Goal: Task Accomplishment & Management: Complete application form

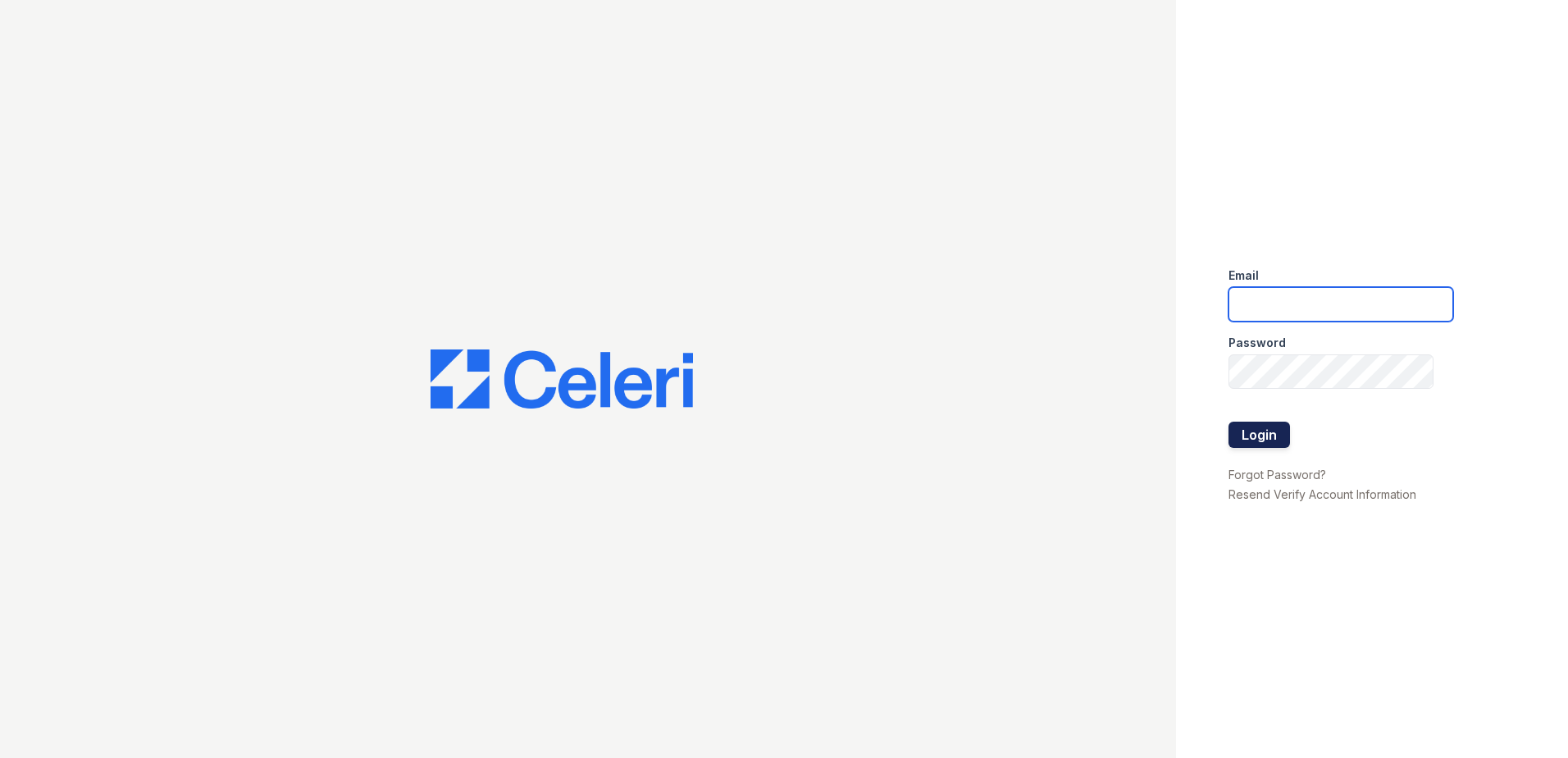
type input "[EMAIL_ADDRESS][DOMAIN_NAME]"
click at [1274, 433] on button "Login" at bounding box center [1259, 435] width 61 height 26
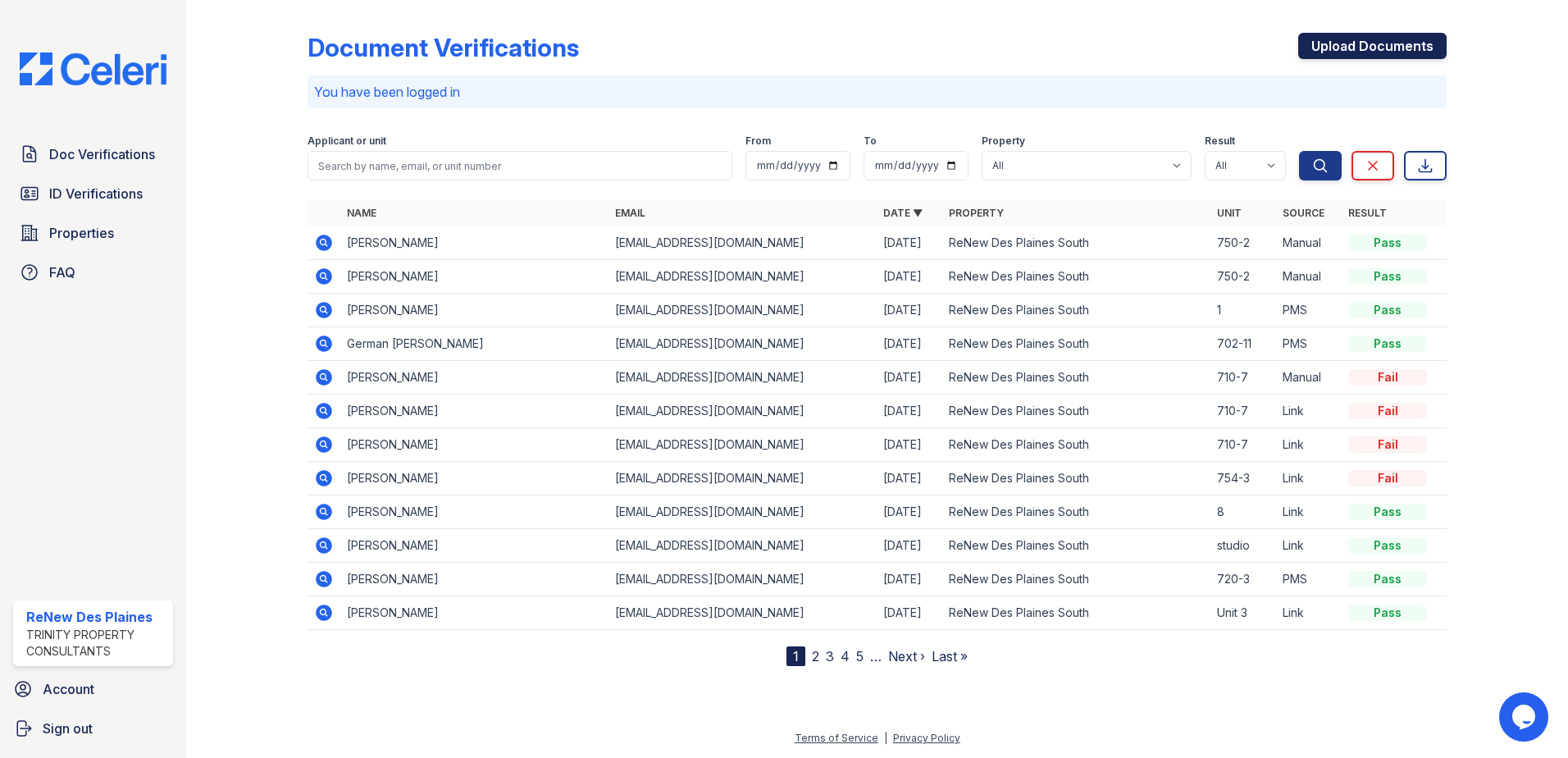
click at [1393, 44] on link "Upload Documents" at bounding box center [1372, 46] width 148 height 26
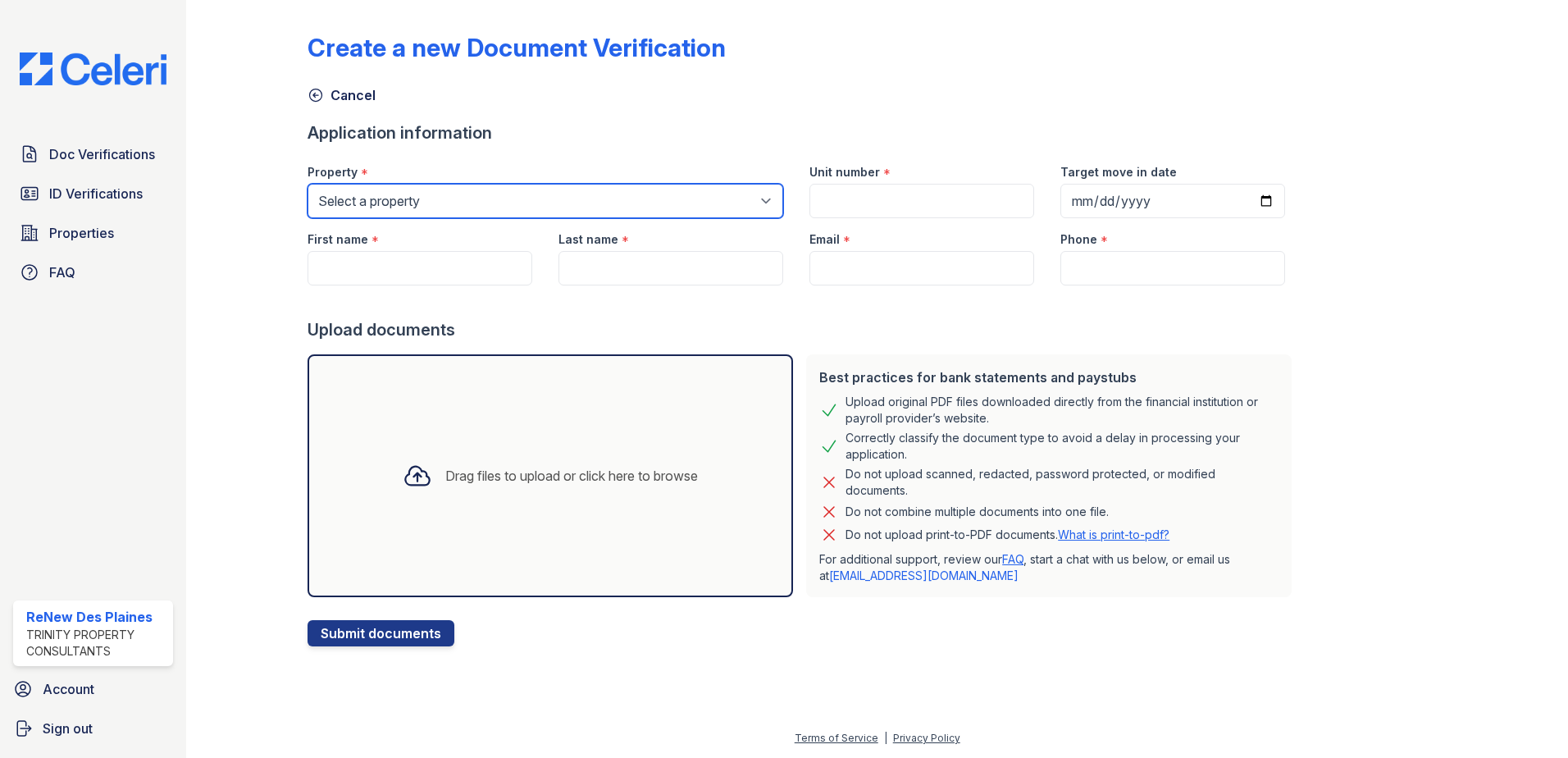
click at [417, 204] on select "Select a property ReNew Des Plaines Apartment Collection ReNew Des Plaines Nort…" at bounding box center [545, 200] width 475 height 34
select select "146"
click at [308, 183] on select "Select a property ReNew Des Plaines Apartment Collection ReNew Des Plaines Nort…" at bounding box center [545, 200] width 475 height 34
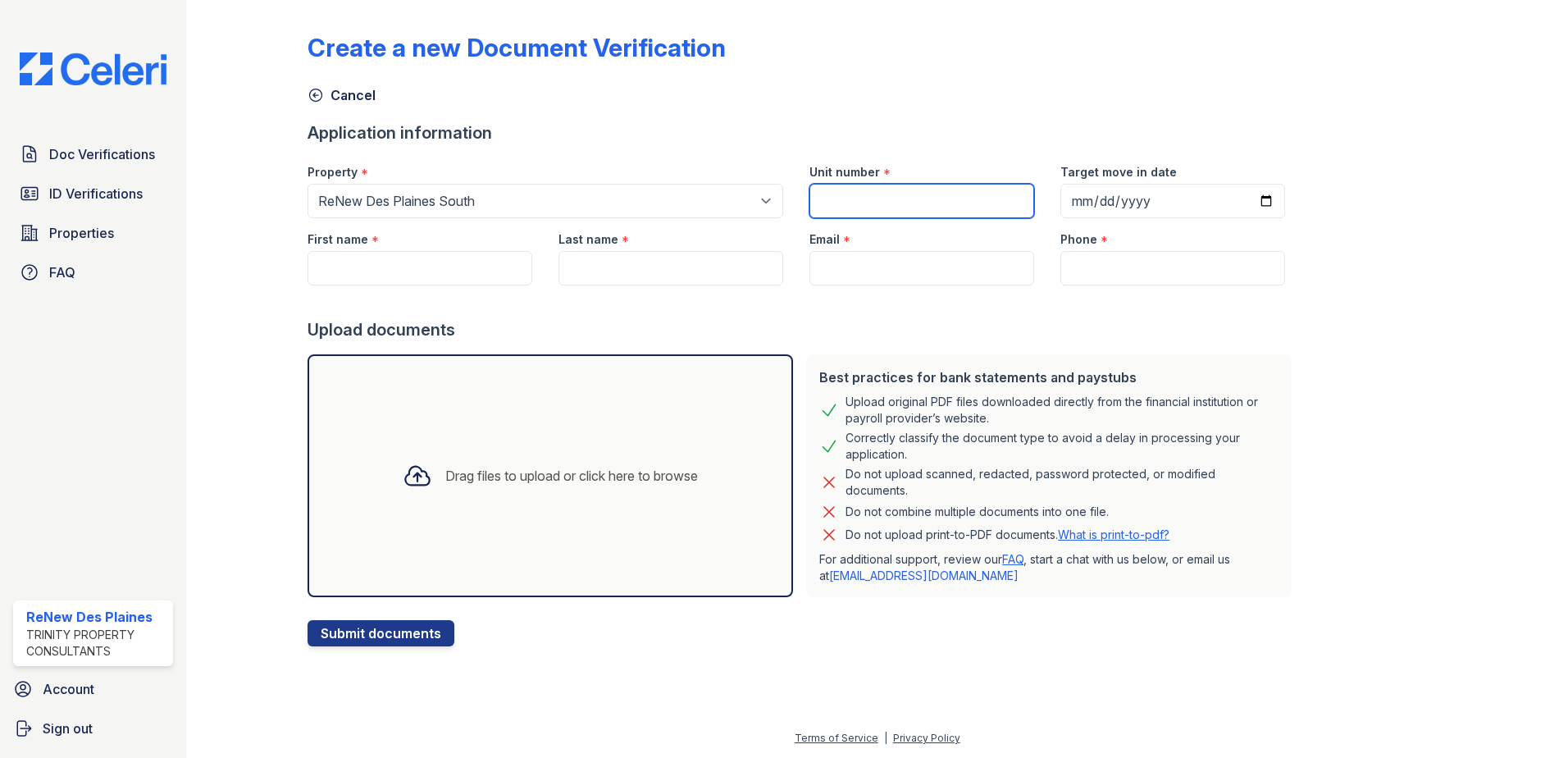
click at [891, 212] on input "Unit number" at bounding box center [922, 200] width 225 height 34
type input "724-4"
click at [1227, 209] on input "Target move in date" at bounding box center [1172, 200] width 225 height 34
click at [1241, 201] on input "Target move in date" at bounding box center [1172, 200] width 225 height 34
type input "2025-09-11"
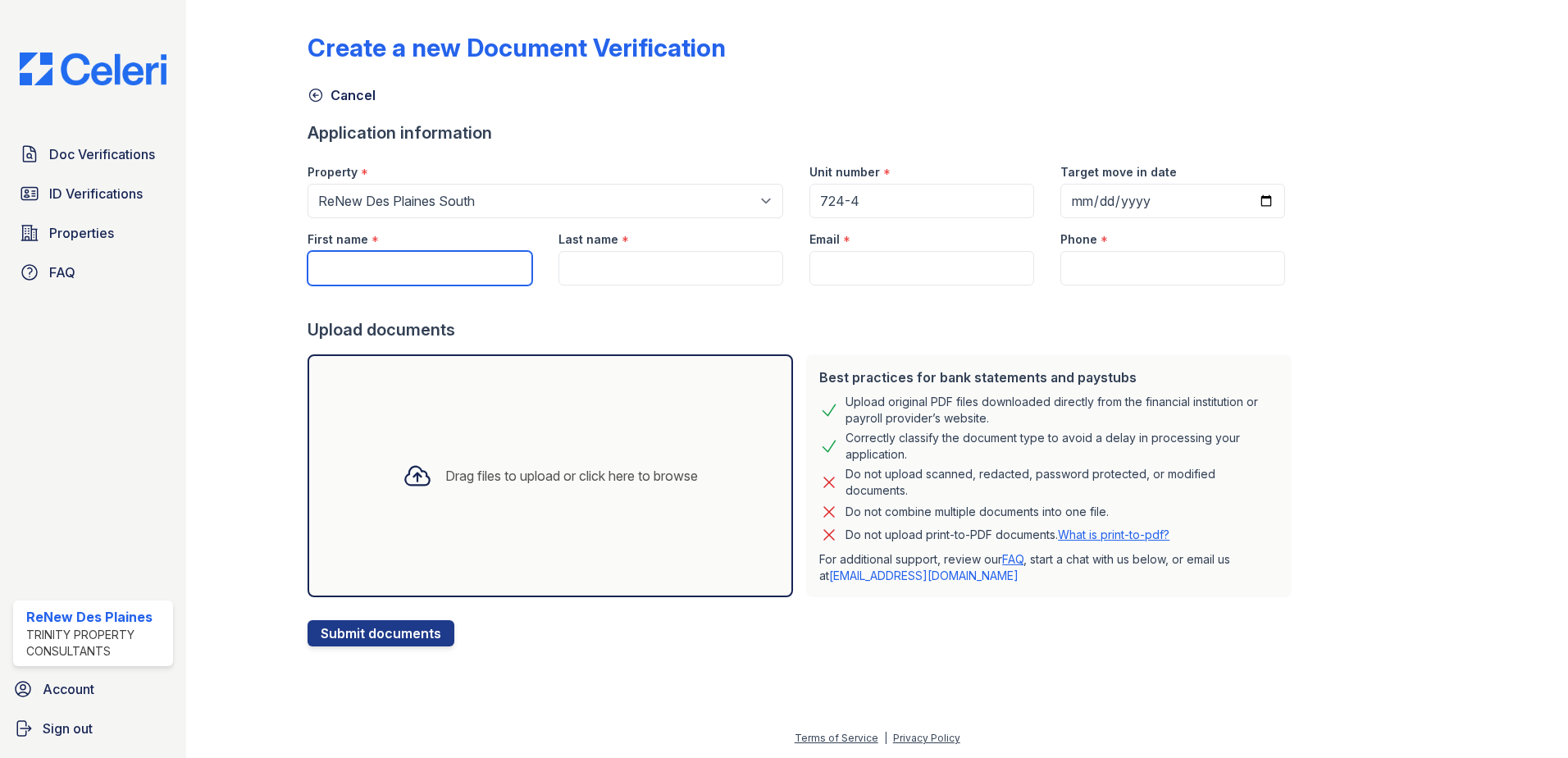
click at [372, 277] on input "First name" at bounding box center [420, 268] width 225 height 34
type input "Anna"
click at [636, 276] on input "Last name" at bounding box center [671, 268] width 225 height 34
click at [633, 274] on input "Last name" at bounding box center [671, 268] width 225 height 34
type input "Tari"
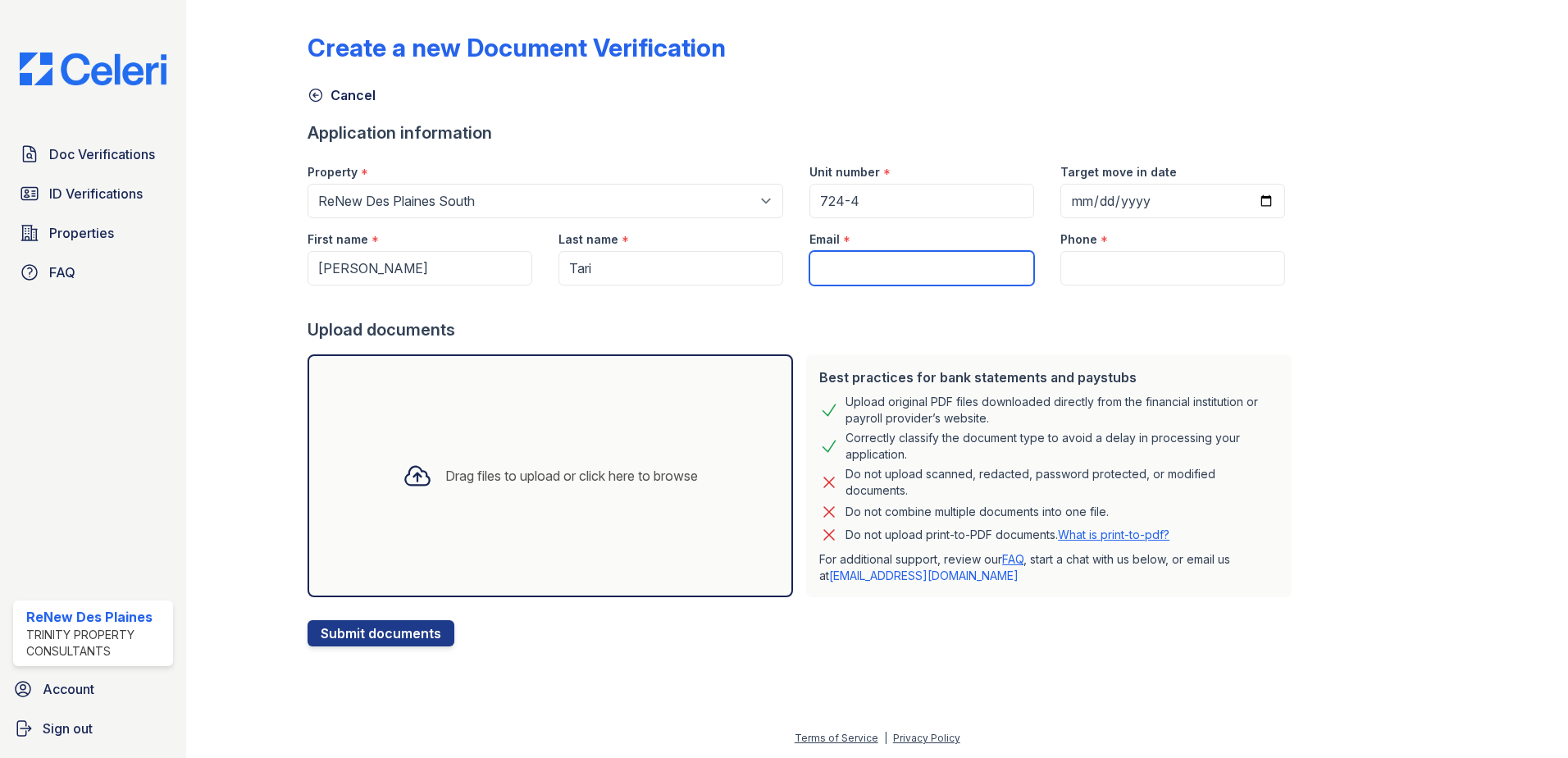
click at [839, 266] on input "Email" at bounding box center [922, 268] width 225 height 34
paste input "juneanna.tari@gmail.com"
type input "[EMAIL_ADDRESS][DOMAIN_NAME]"
click at [1097, 265] on input "Phone" at bounding box center [1172, 268] width 225 height 34
paste input "(206) 371-6820"
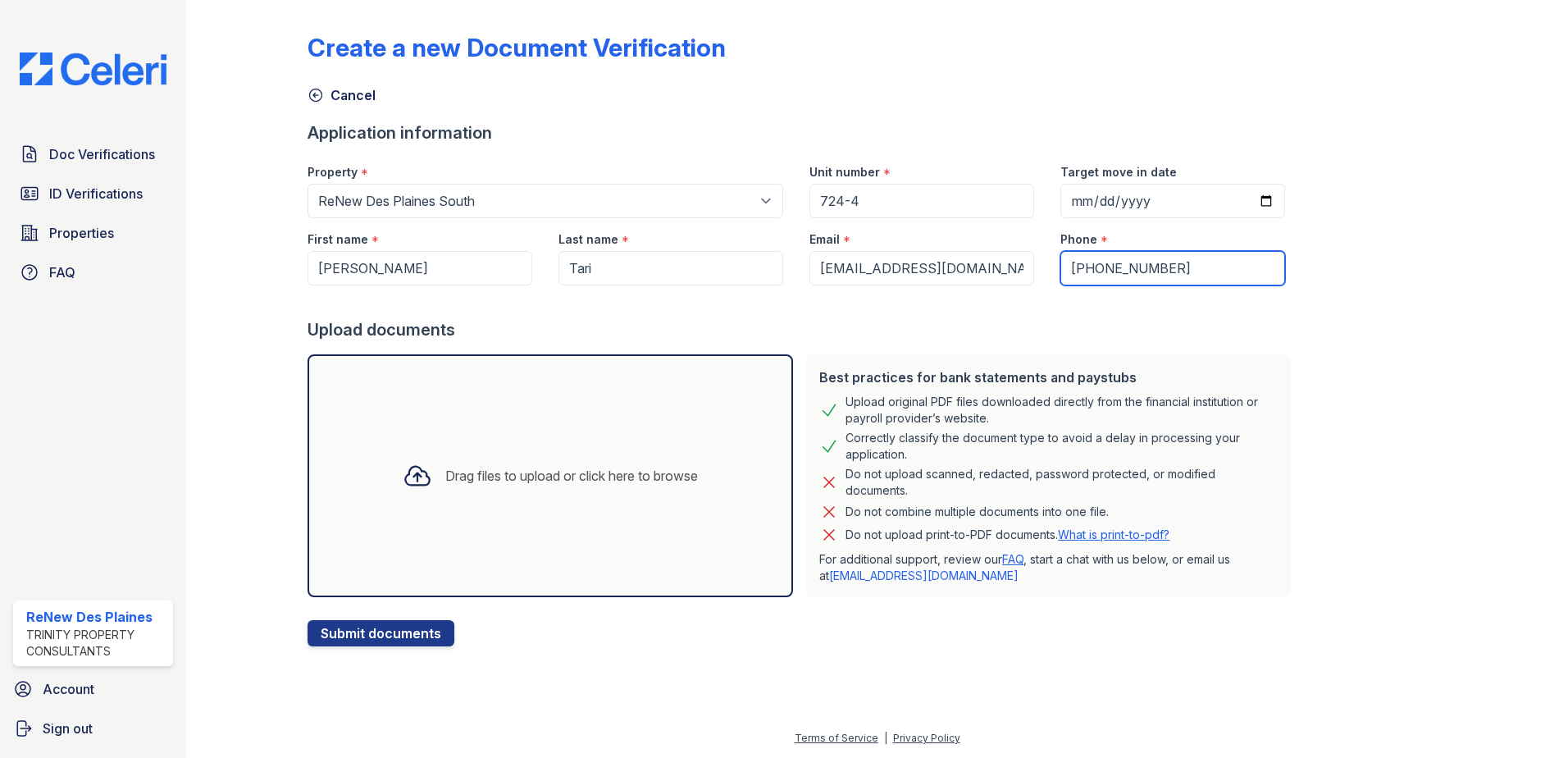
type input "(206) 371-6820"
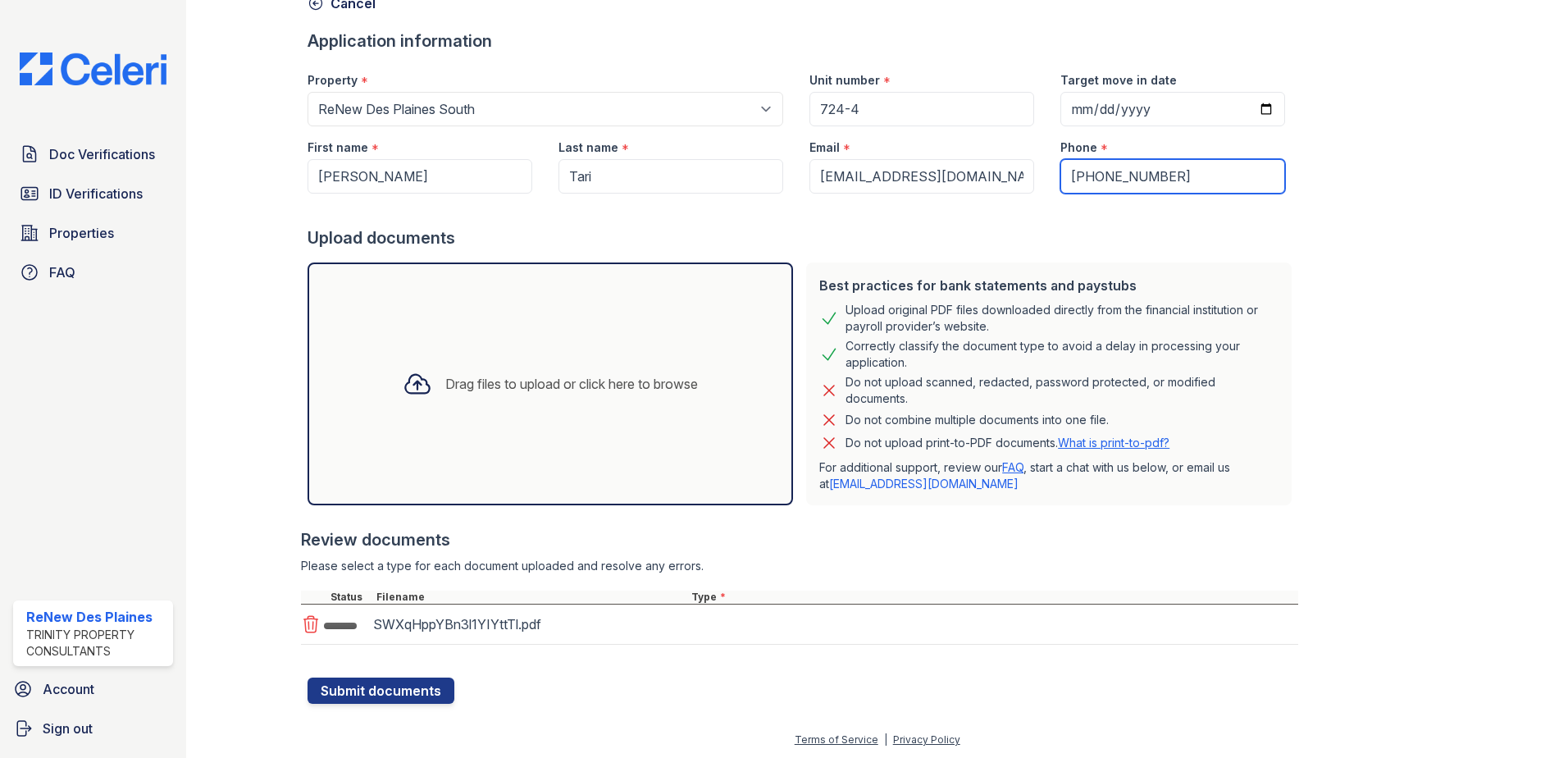
scroll to position [94, 0]
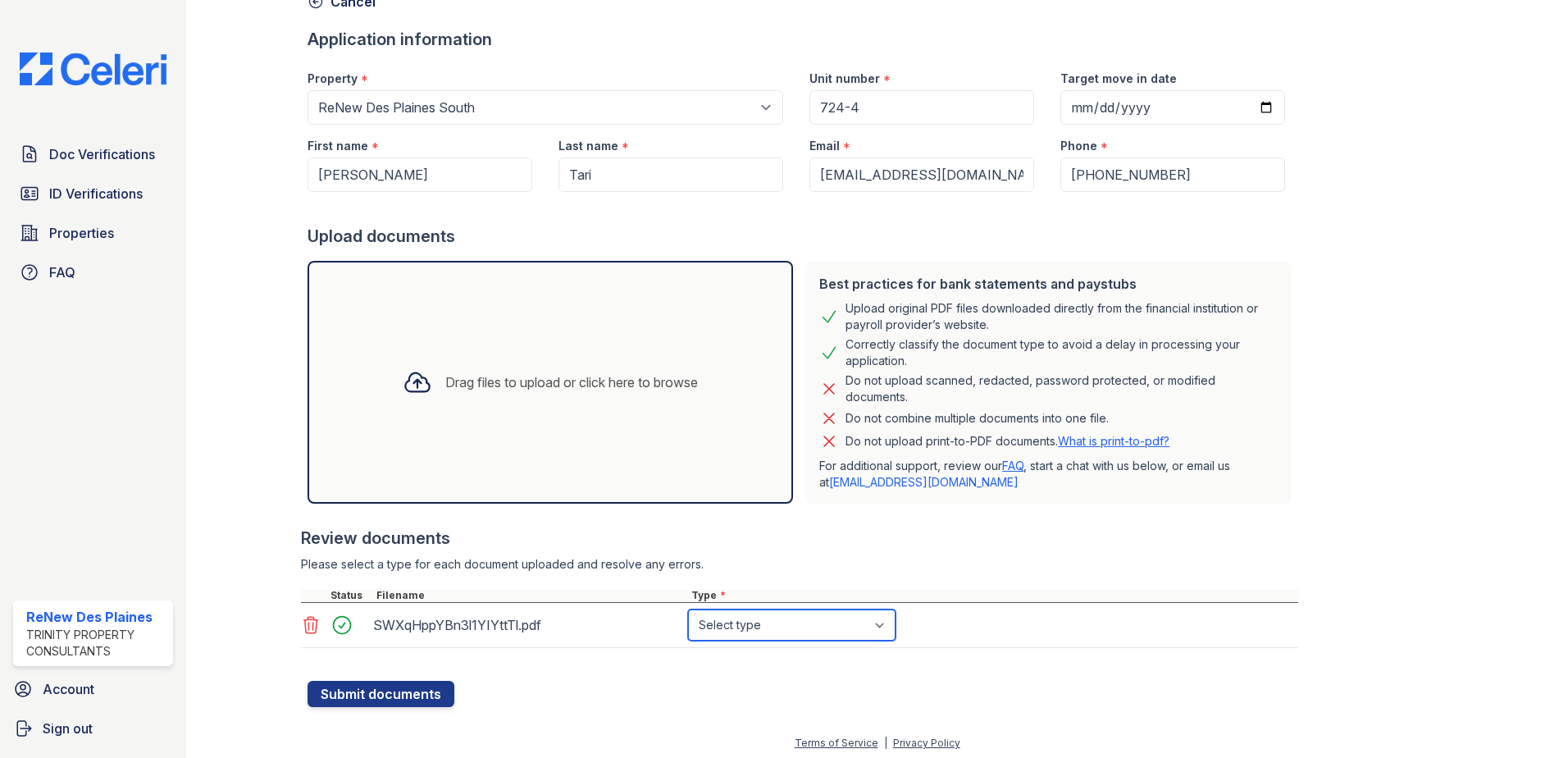
click at [759, 621] on select "Select type Paystub Bank Statement Offer Letter Tax Documents Benefit Award Let…" at bounding box center [792, 626] width 208 height 32
select select "bank_statement"
click at [688, 610] on select "Select type Paystub Bank Statement Offer Letter Tax Documents Benefit Award Let…" at bounding box center [792, 626] width 208 height 32
click at [435, 683] on button "Submit documents" at bounding box center [381, 694] width 146 height 26
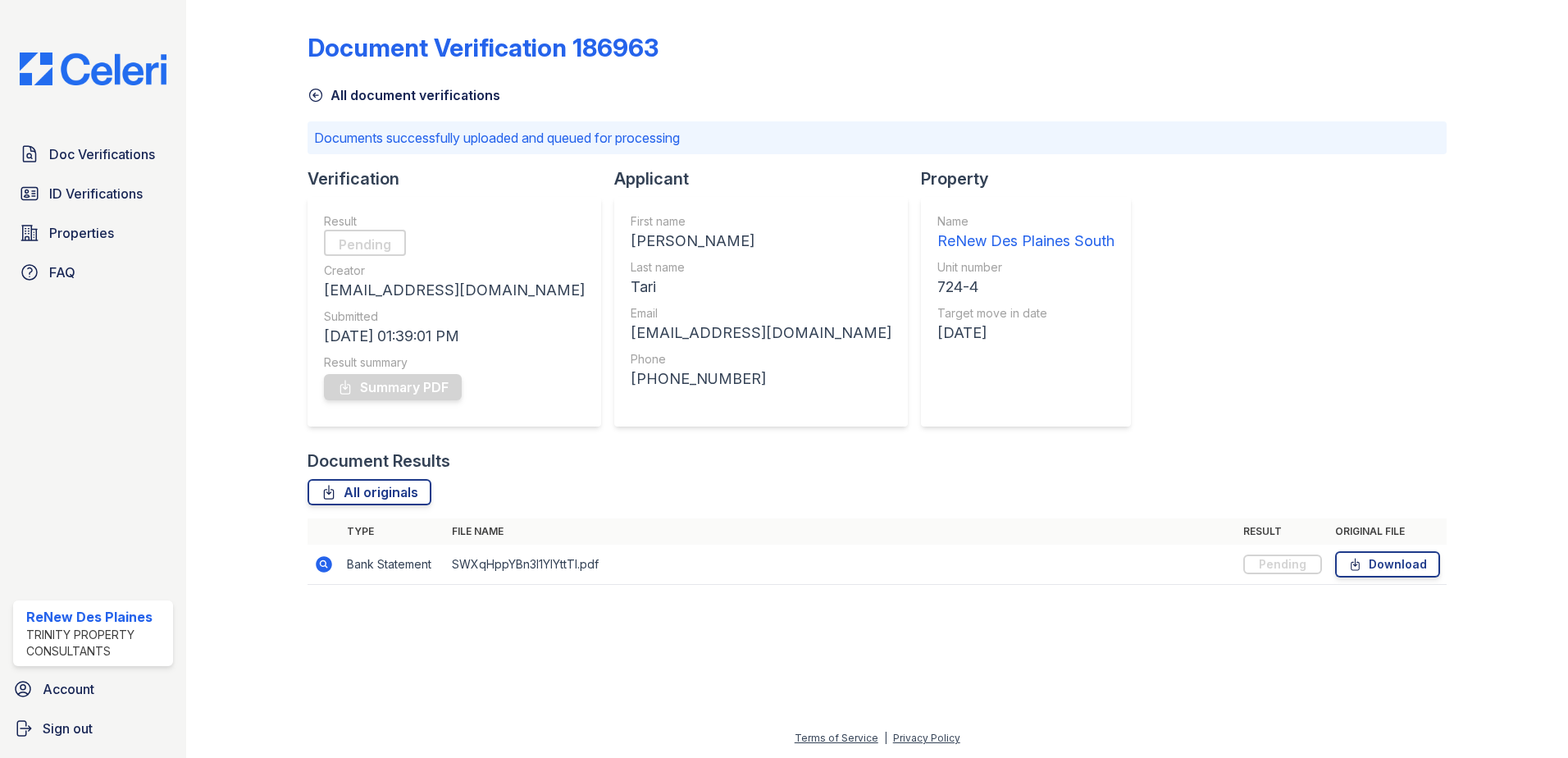
click at [319, 567] on icon at bounding box center [324, 564] width 17 height 17
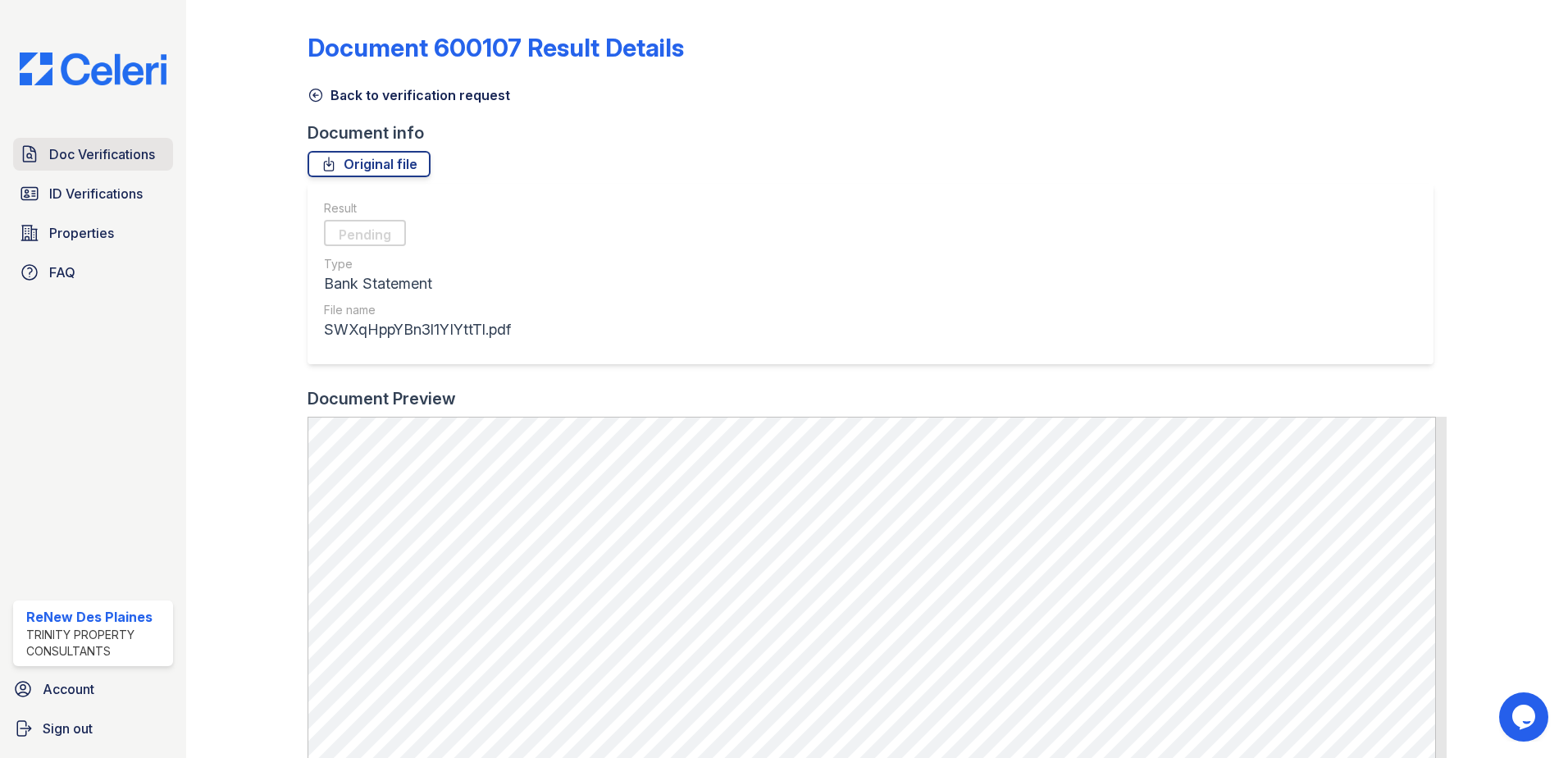
click at [95, 151] on span "Doc Verifications" at bounding box center [102, 154] width 106 height 19
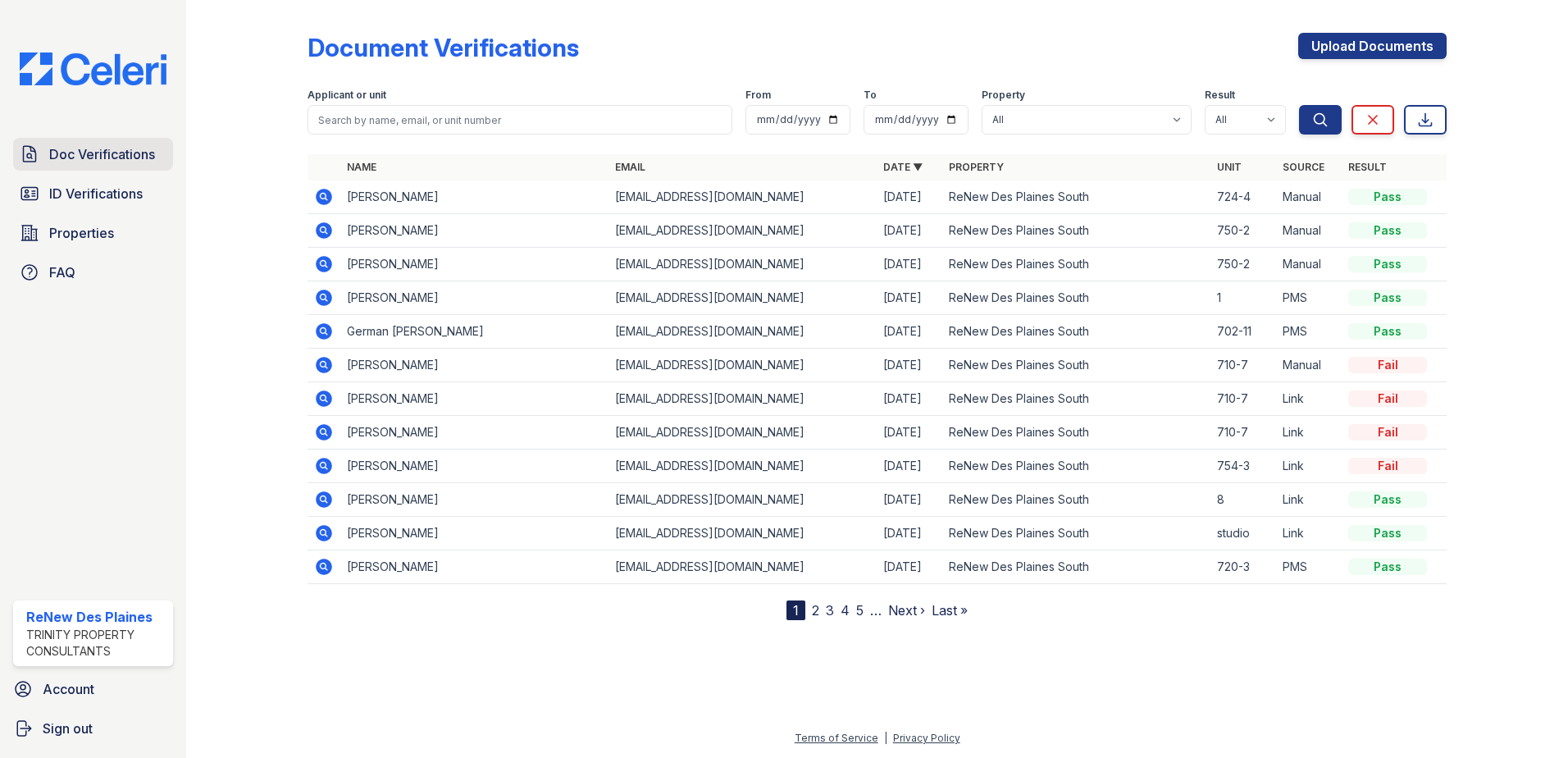
click at [104, 152] on span "Doc Verifications" at bounding box center [102, 154] width 106 height 19
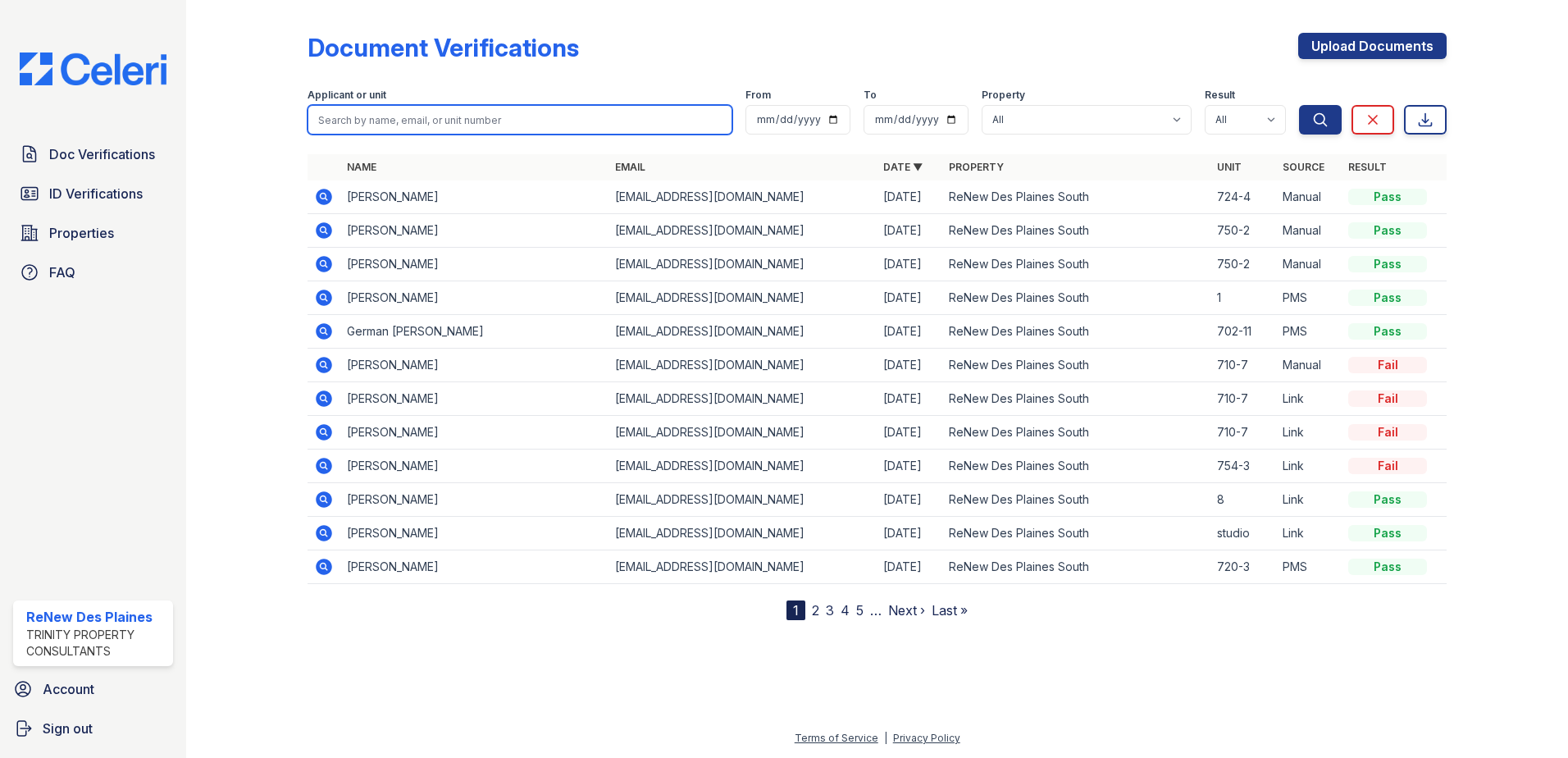
click at [369, 125] on input "search" at bounding box center [520, 120] width 424 height 30
type input "kaitl"
click at [1299, 105] on button "Search" at bounding box center [1320, 120] width 43 height 30
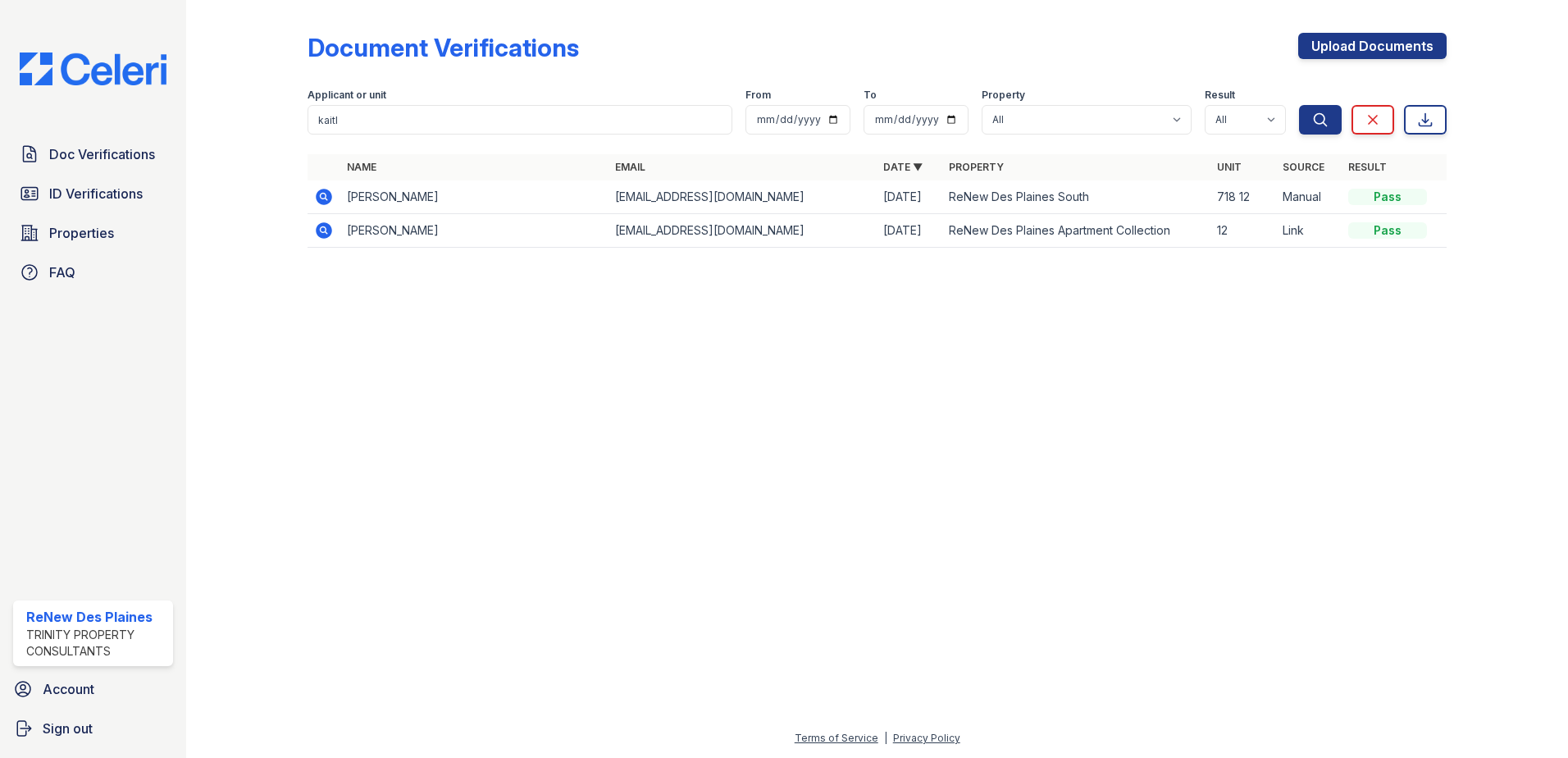
click at [326, 197] on icon at bounding box center [324, 197] width 19 height 19
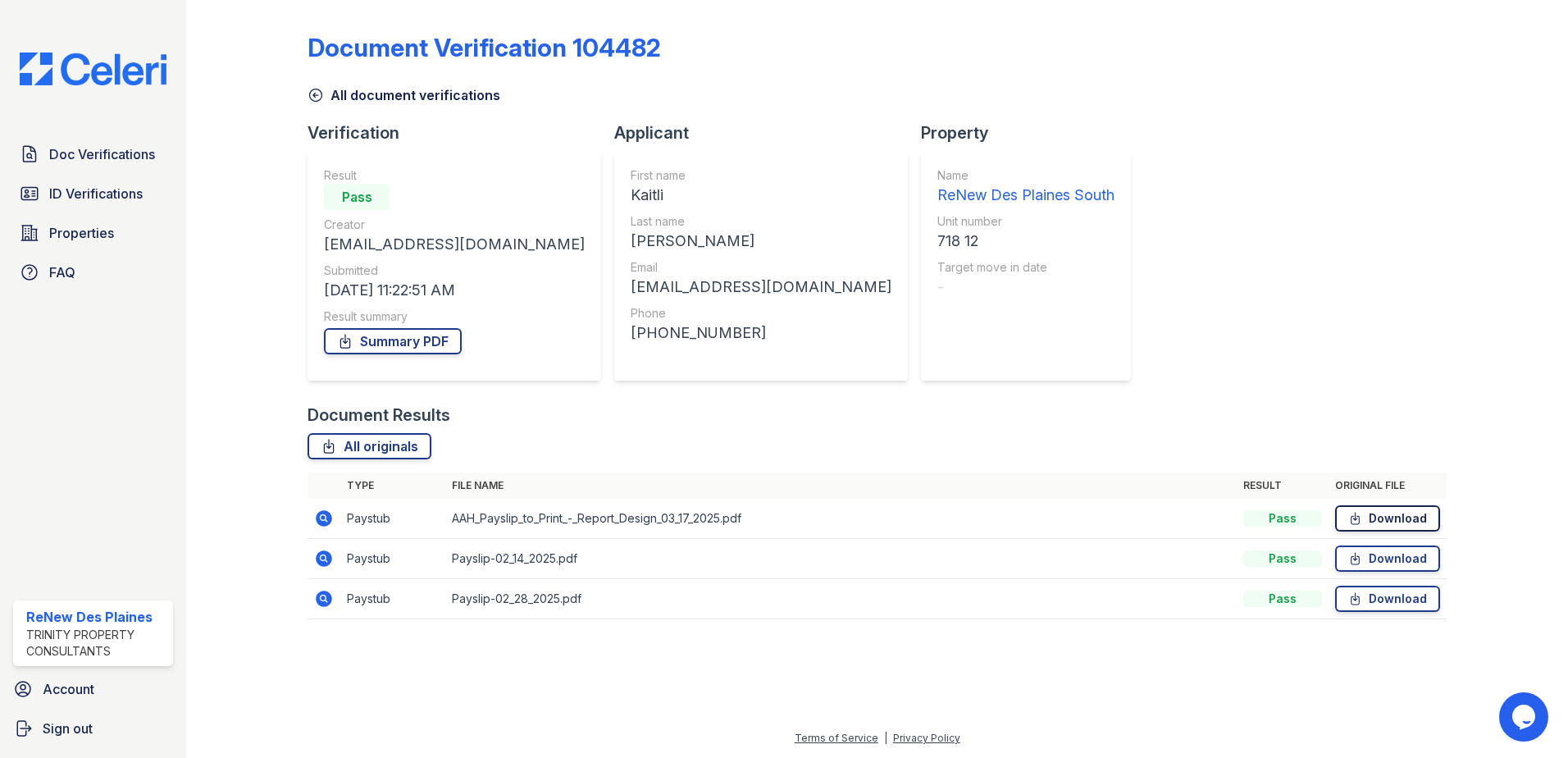
click at [1371, 521] on link "Download" at bounding box center [1387, 518] width 105 height 26
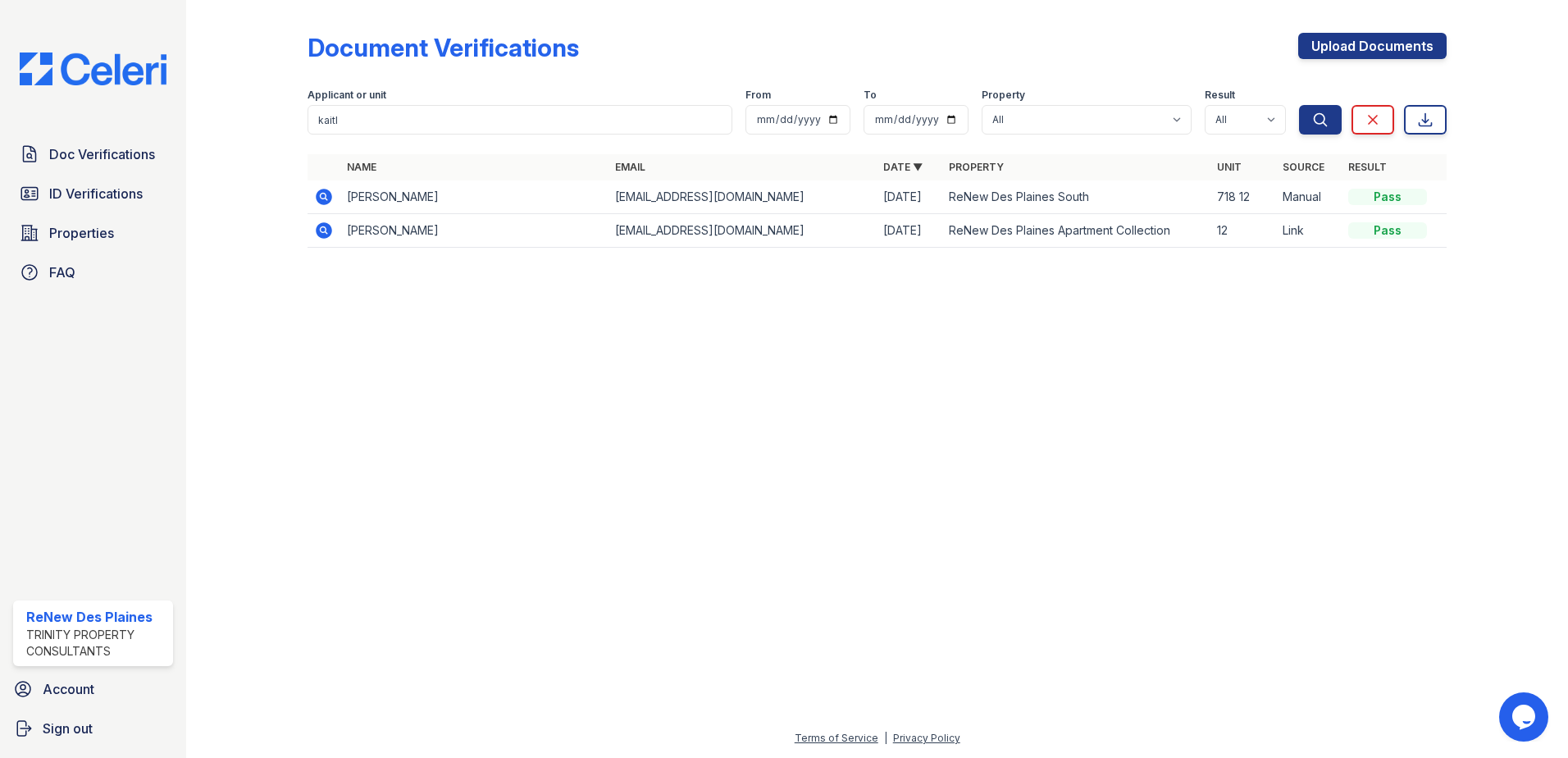
click at [316, 229] on icon at bounding box center [324, 231] width 19 height 19
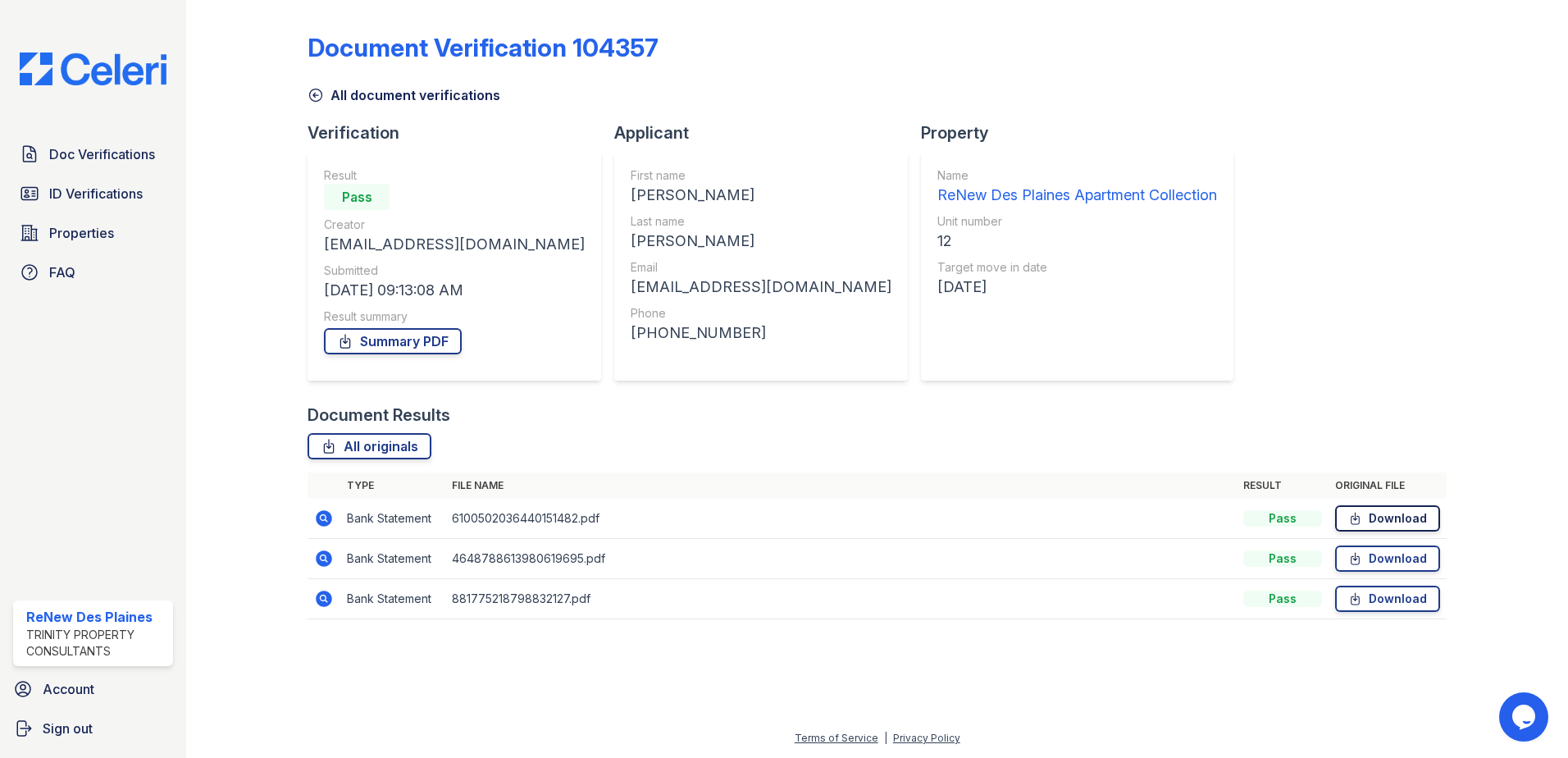
click at [1401, 524] on link "Download" at bounding box center [1387, 518] width 105 height 26
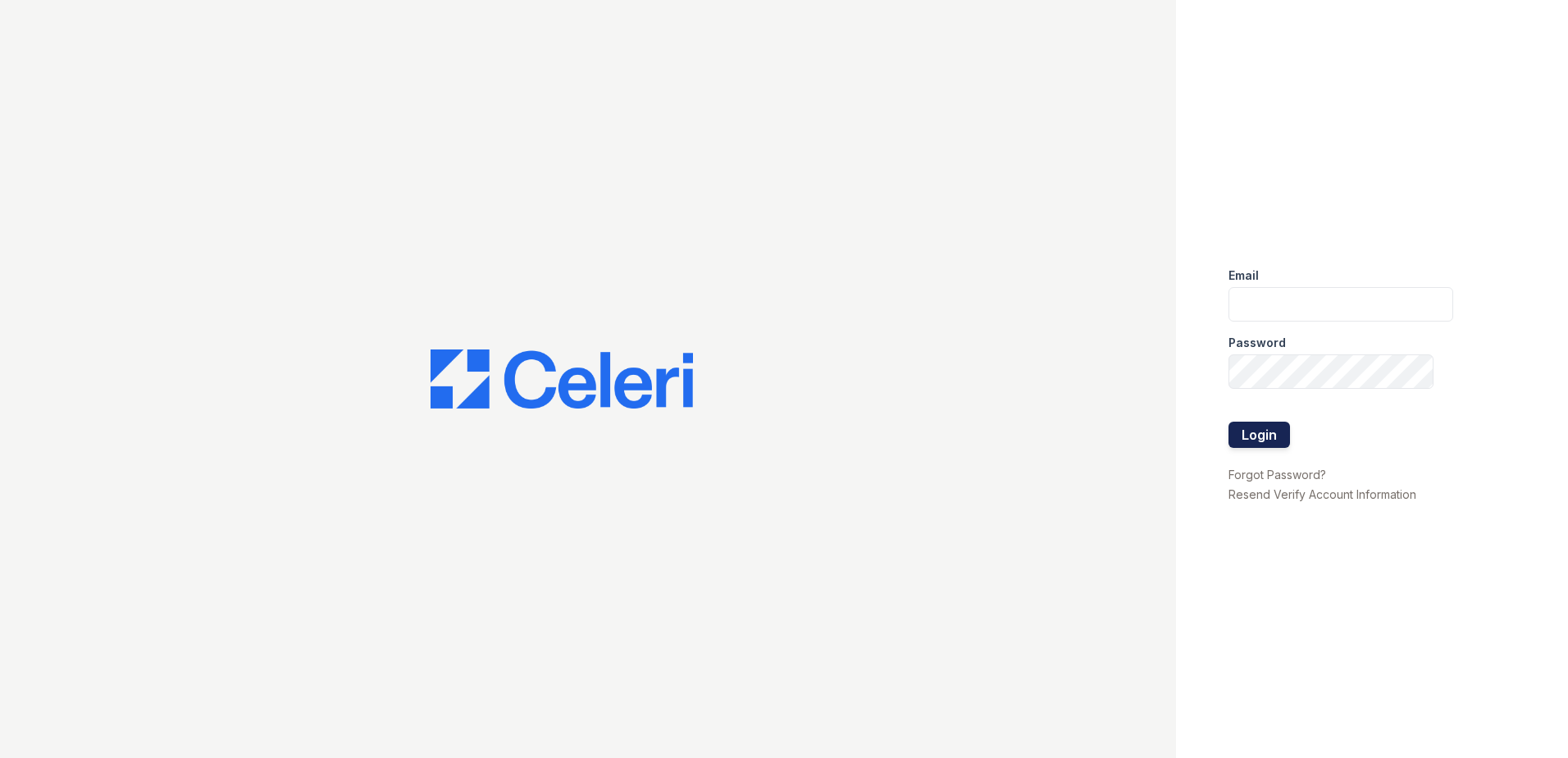
type input "[EMAIL_ADDRESS][DOMAIN_NAME]"
click at [1255, 437] on button "Login" at bounding box center [1259, 435] width 61 height 26
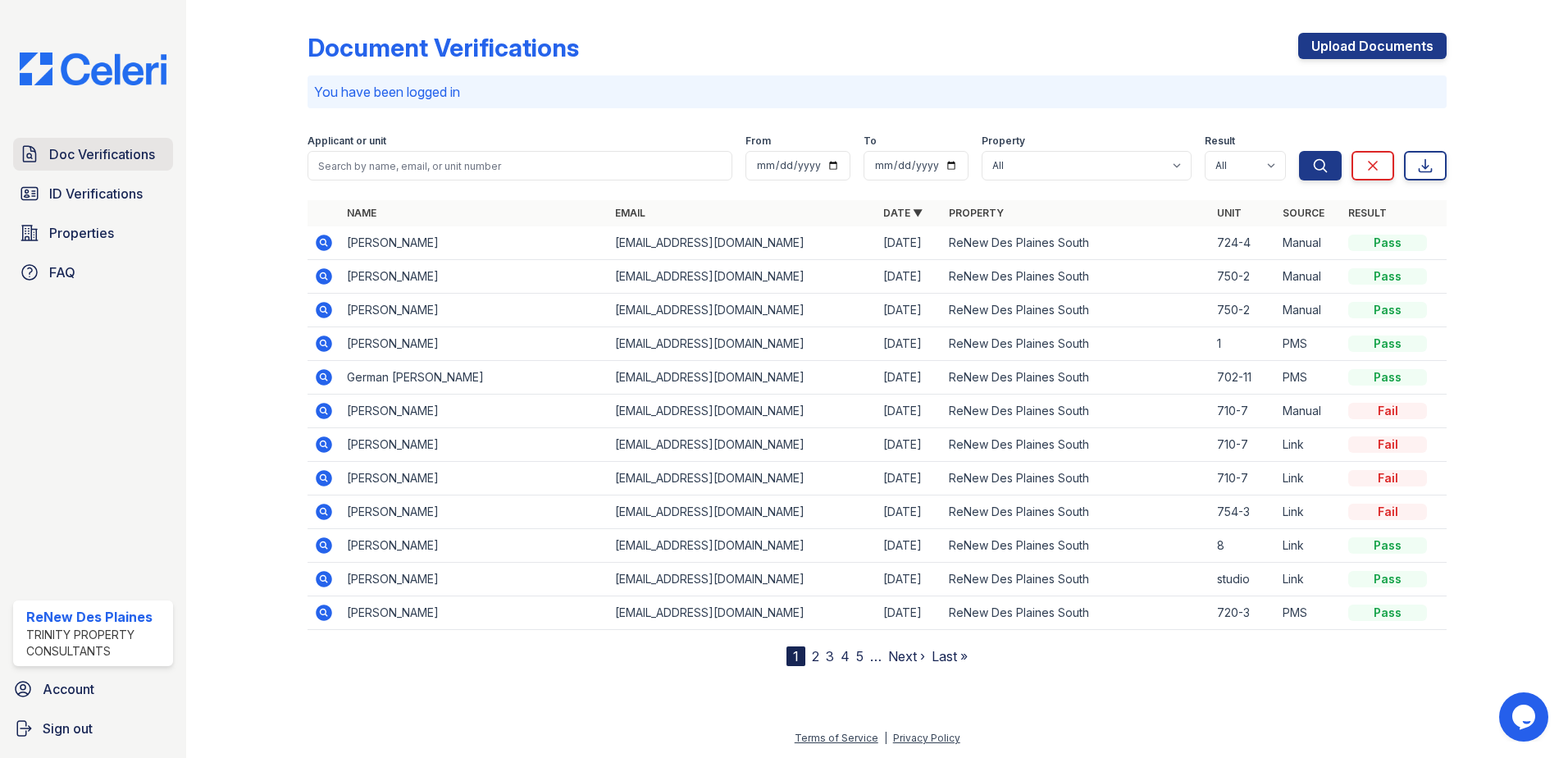
click at [131, 161] on span "Doc Verifications" at bounding box center [102, 154] width 106 height 19
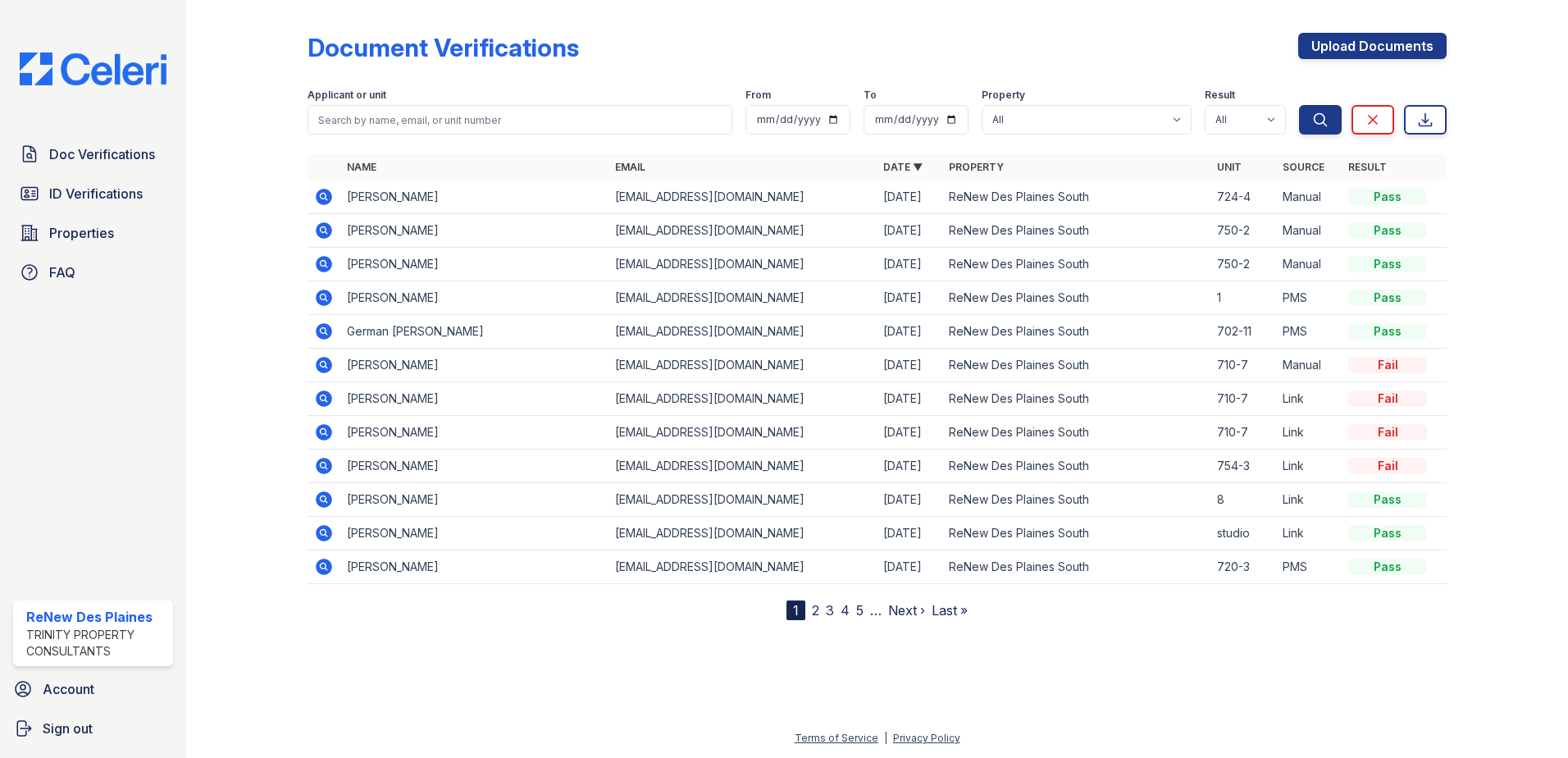
click at [324, 297] on icon at bounding box center [323, 297] width 4 height 4
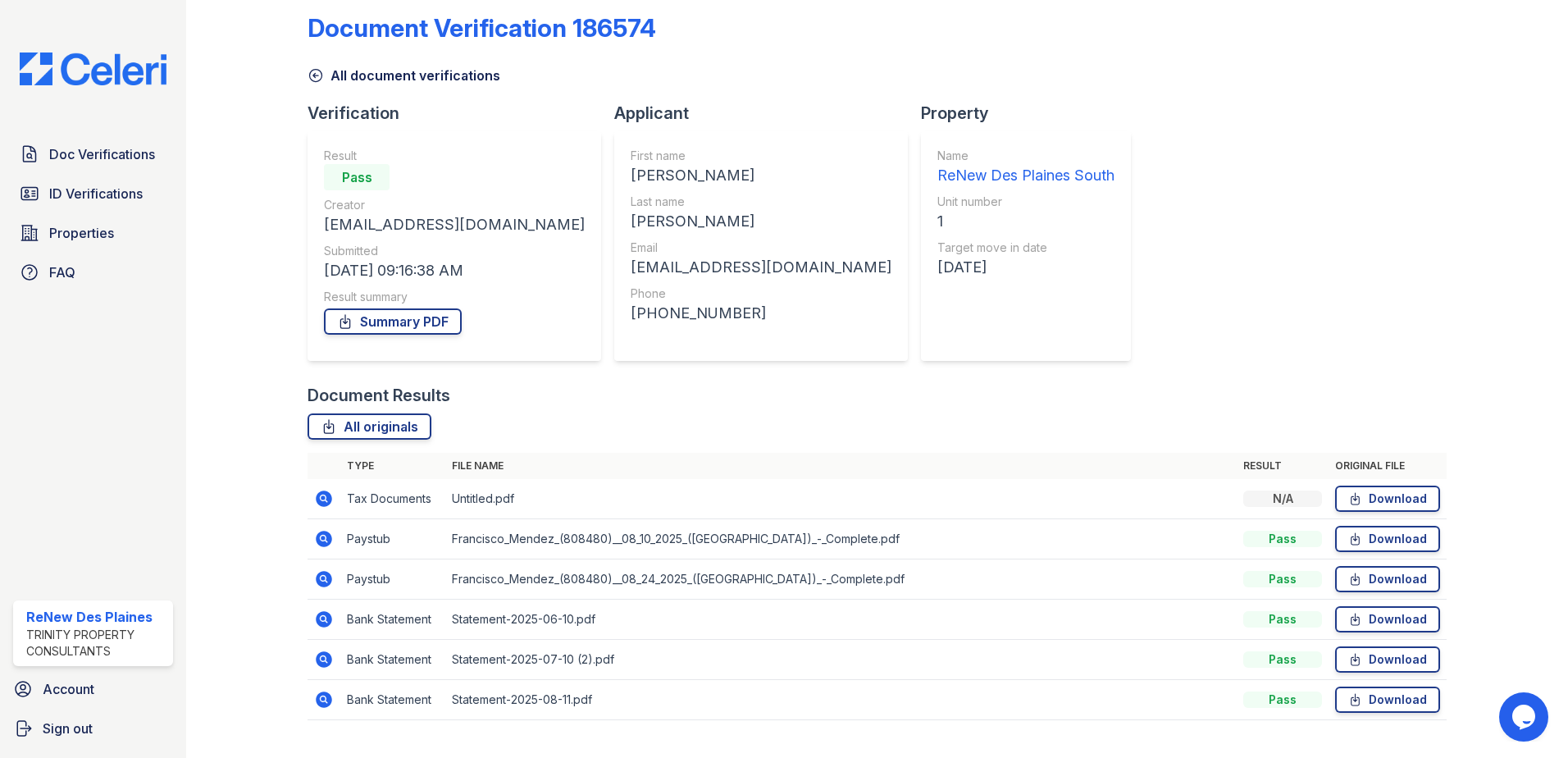
scroll to position [54, 0]
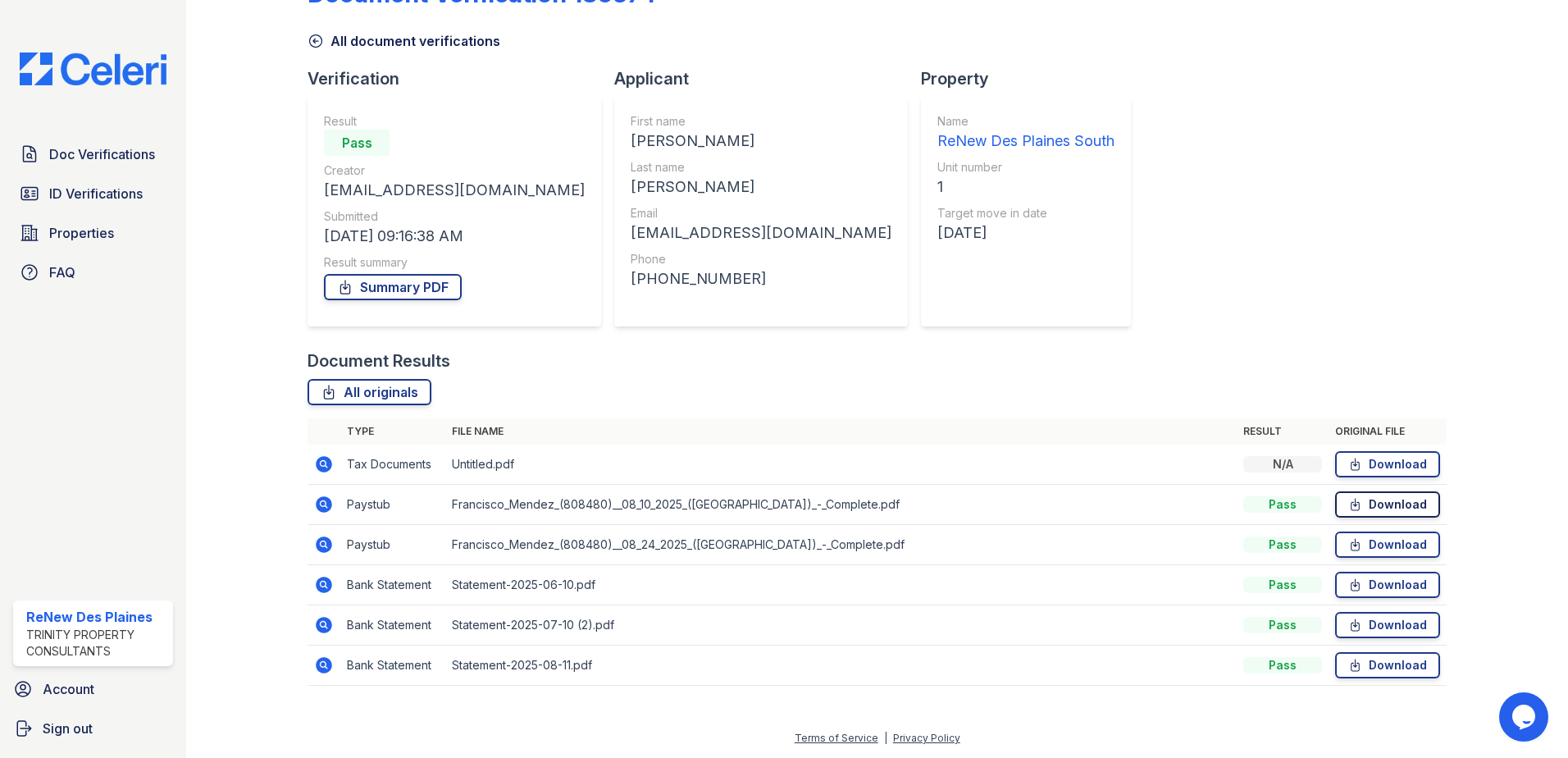
click at [1385, 505] on link "Download" at bounding box center [1387, 504] width 105 height 26
click at [323, 545] on icon at bounding box center [323, 543] width 4 height 4
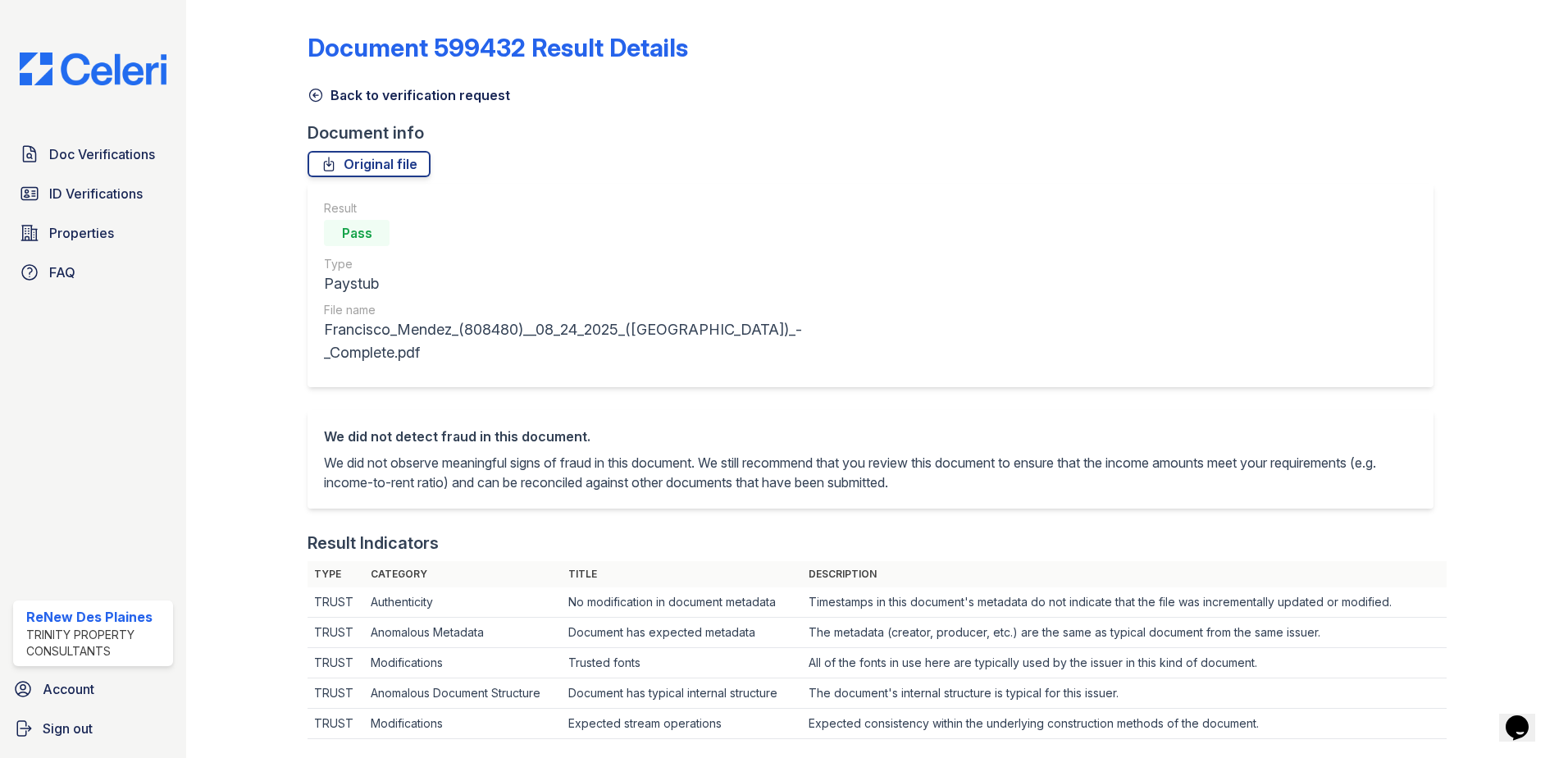
click at [317, 97] on icon at bounding box center [316, 95] width 17 height 17
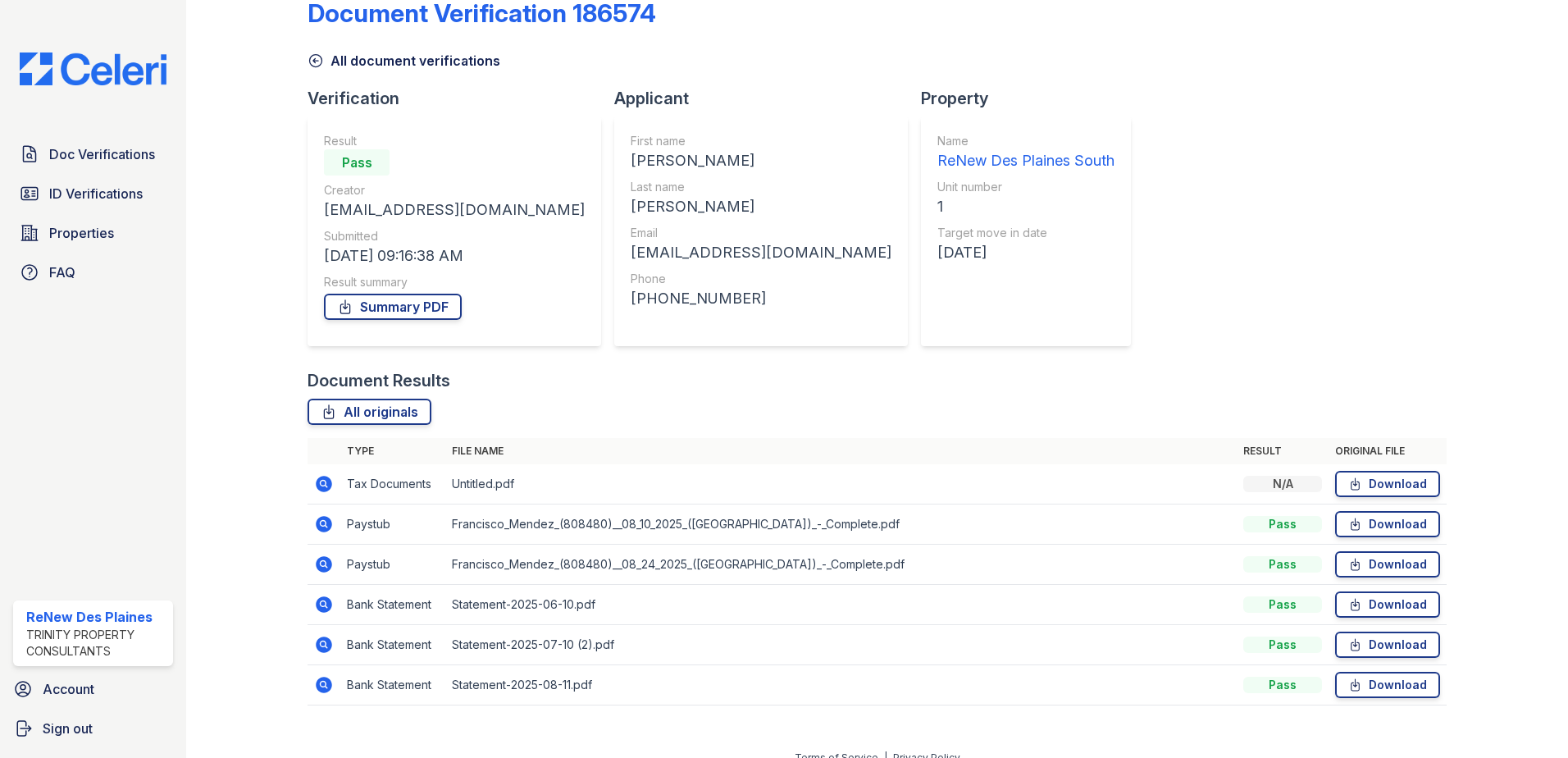
scroll to position [54, 0]
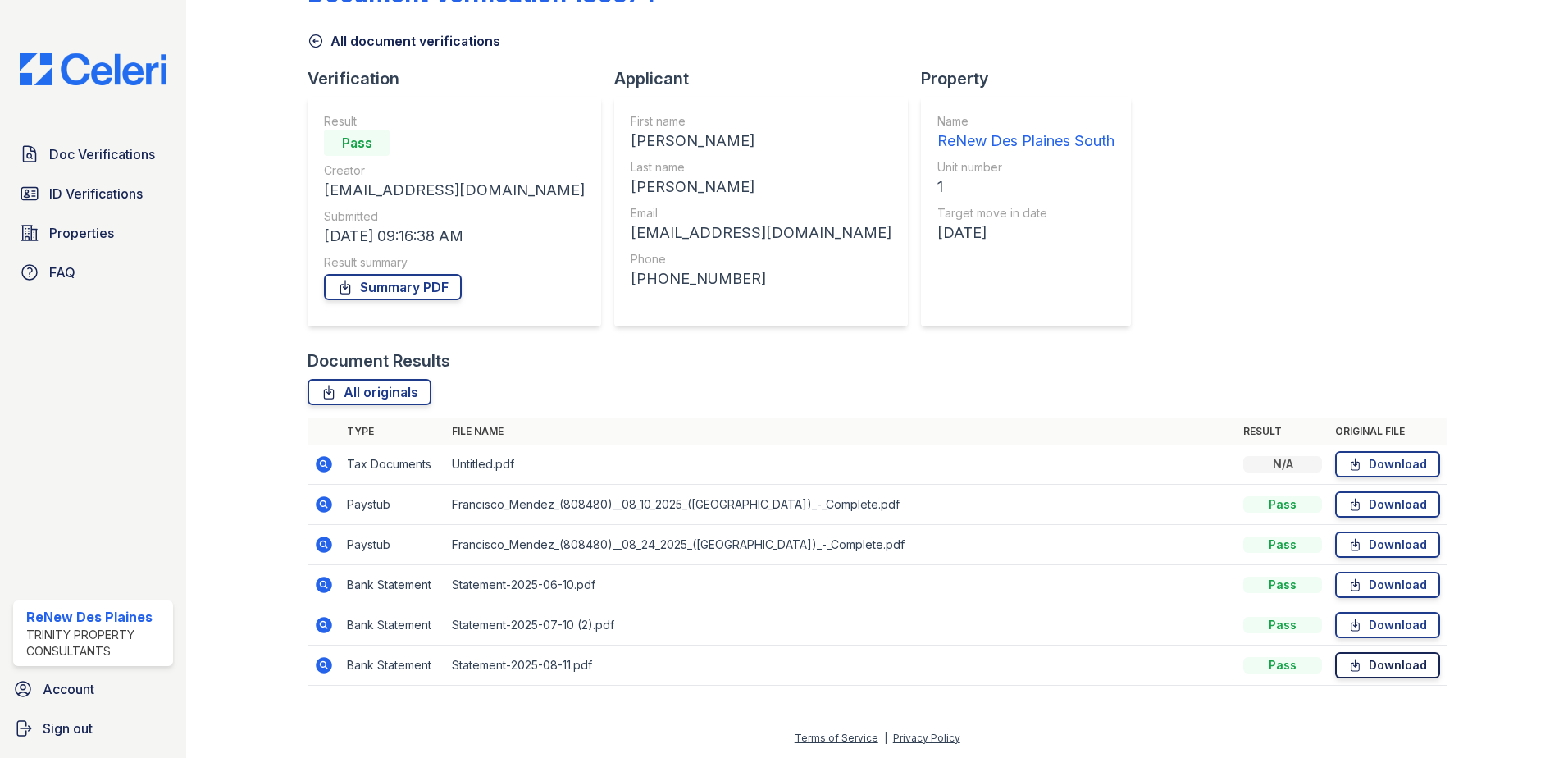
click at [1365, 661] on link "Download" at bounding box center [1387, 665] width 105 height 26
click at [324, 463] on icon at bounding box center [324, 464] width 19 height 19
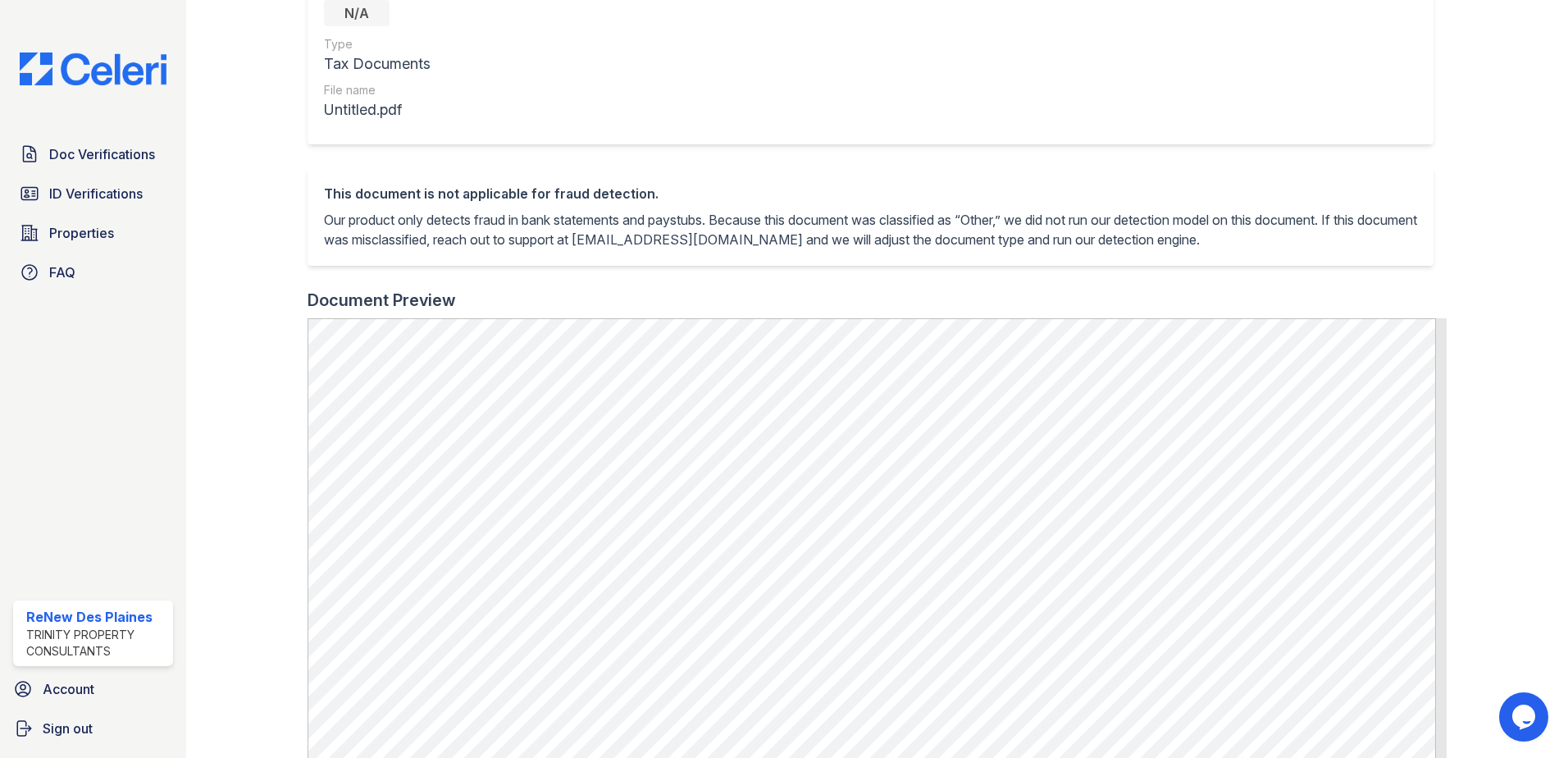
scroll to position [247, 0]
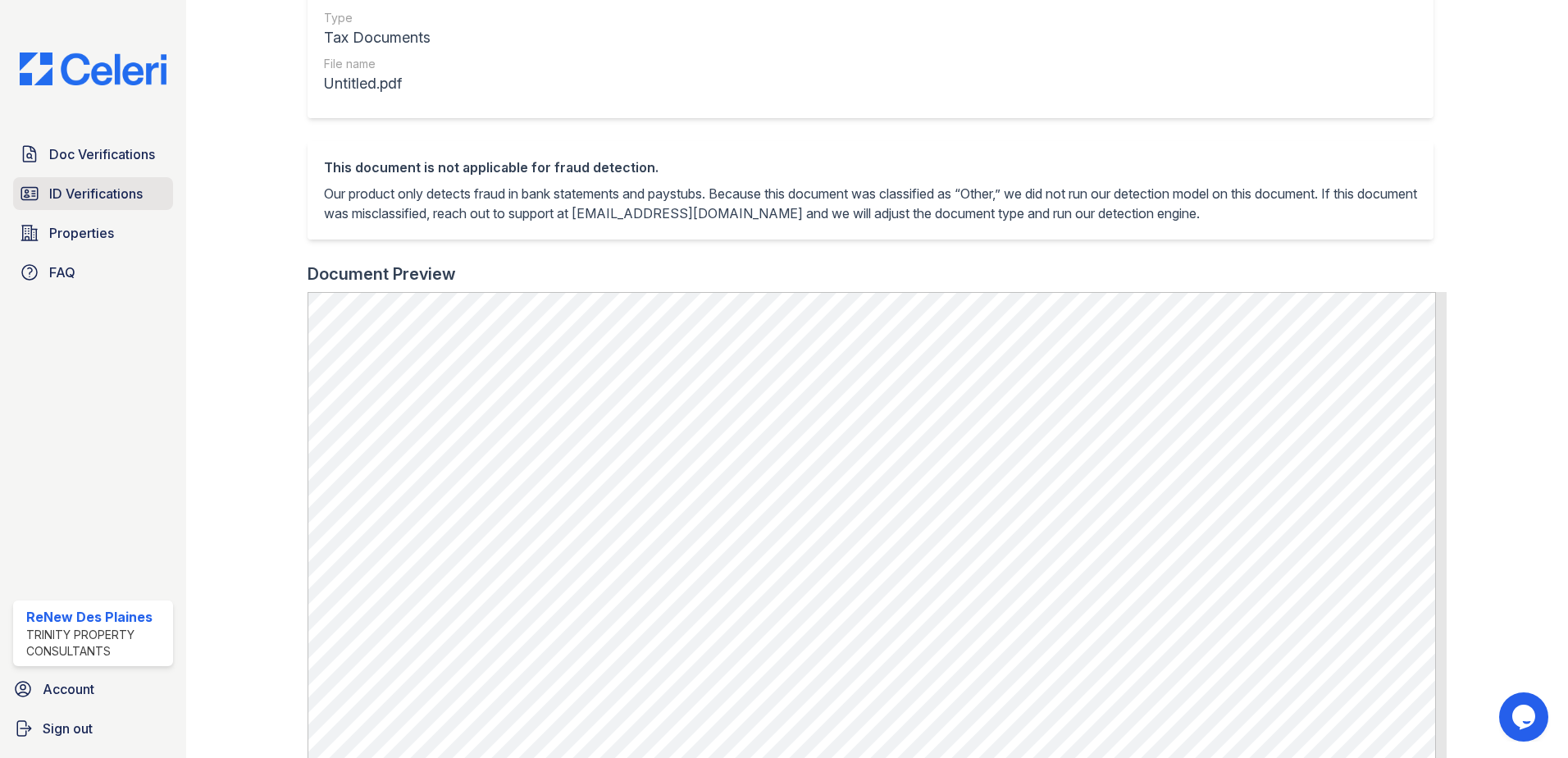
click at [95, 197] on span "ID Verifications" at bounding box center [96, 193] width 94 height 19
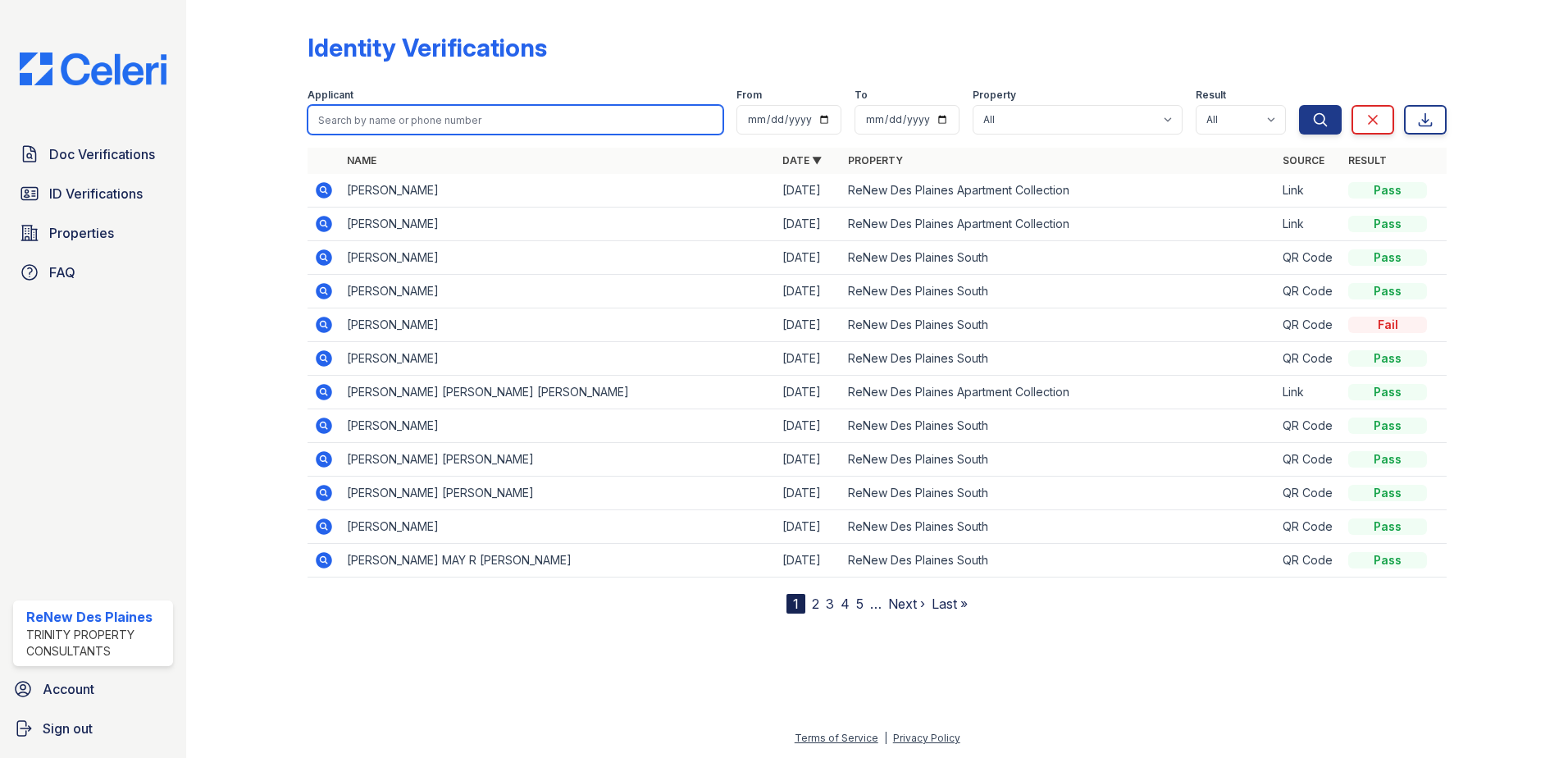
click at [344, 117] on input "search" at bounding box center [516, 120] width 416 height 30
type input "germ"
click at [1299, 105] on button "Search" at bounding box center [1320, 120] width 43 height 30
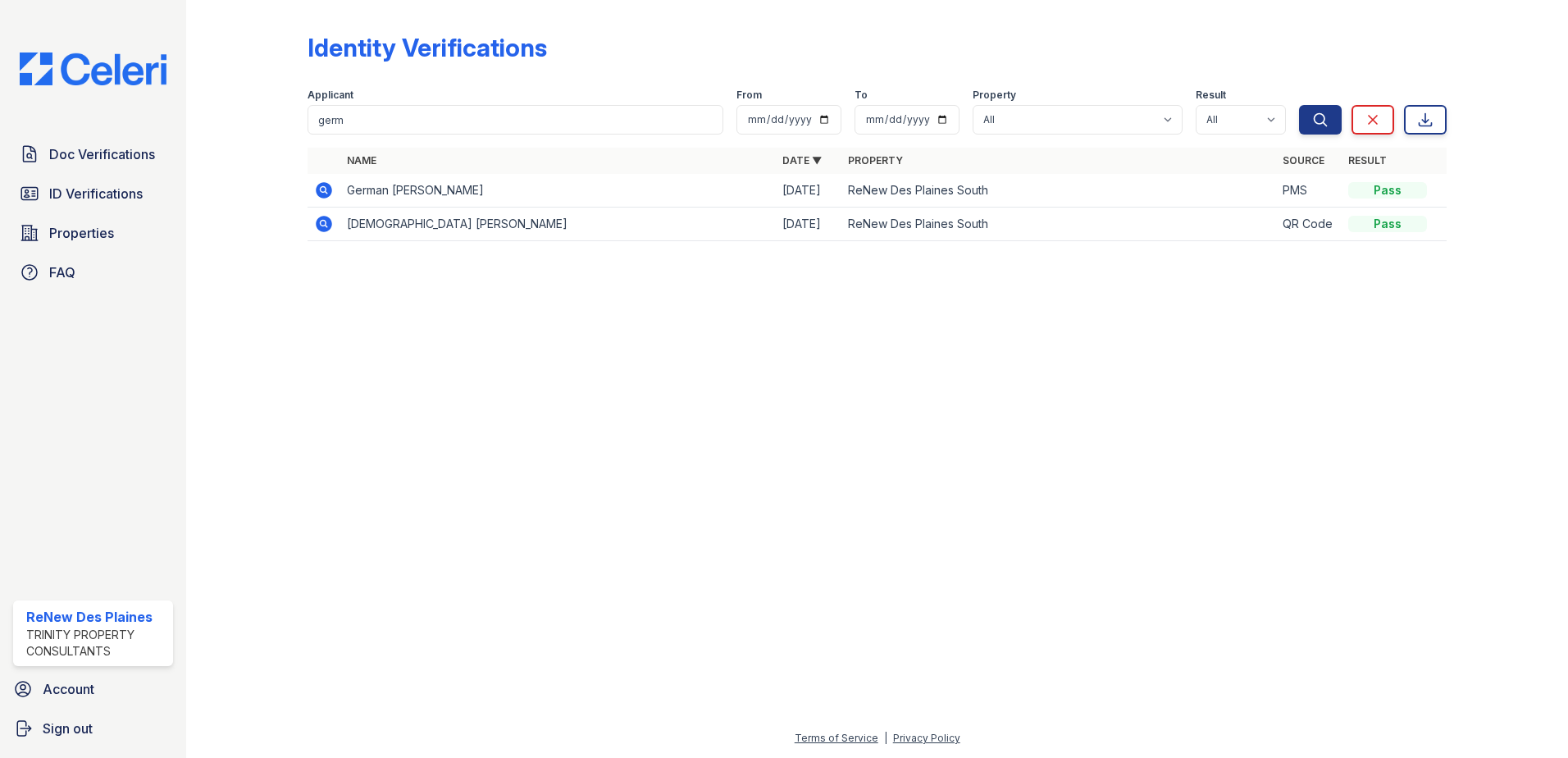
click at [320, 223] on icon at bounding box center [324, 224] width 19 height 19
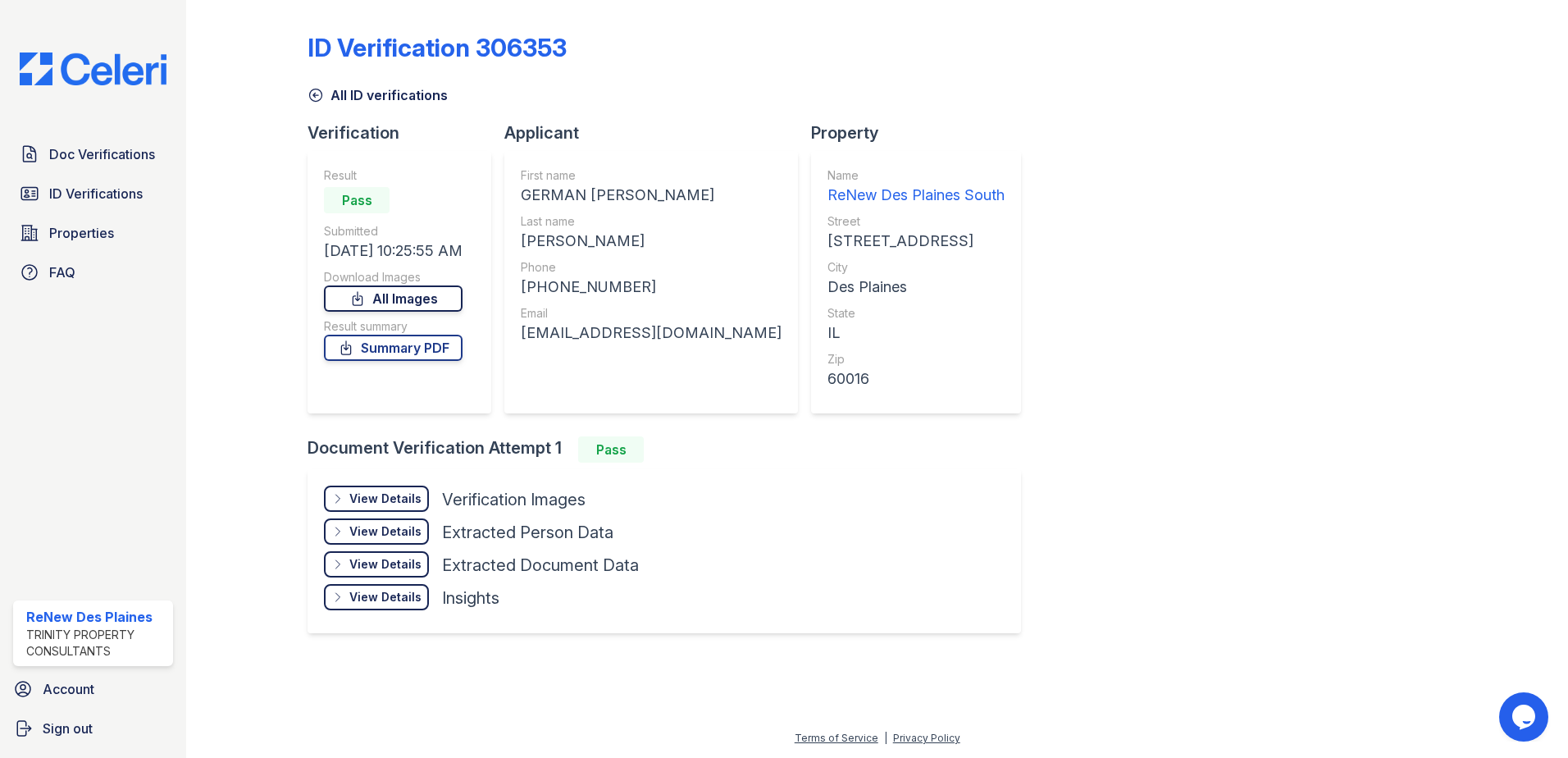
click at [425, 297] on link "All Images" at bounding box center [393, 298] width 139 height 26
click at [391, 500] on div "View Details" at bounding box center [385, 498] width 72 height 17
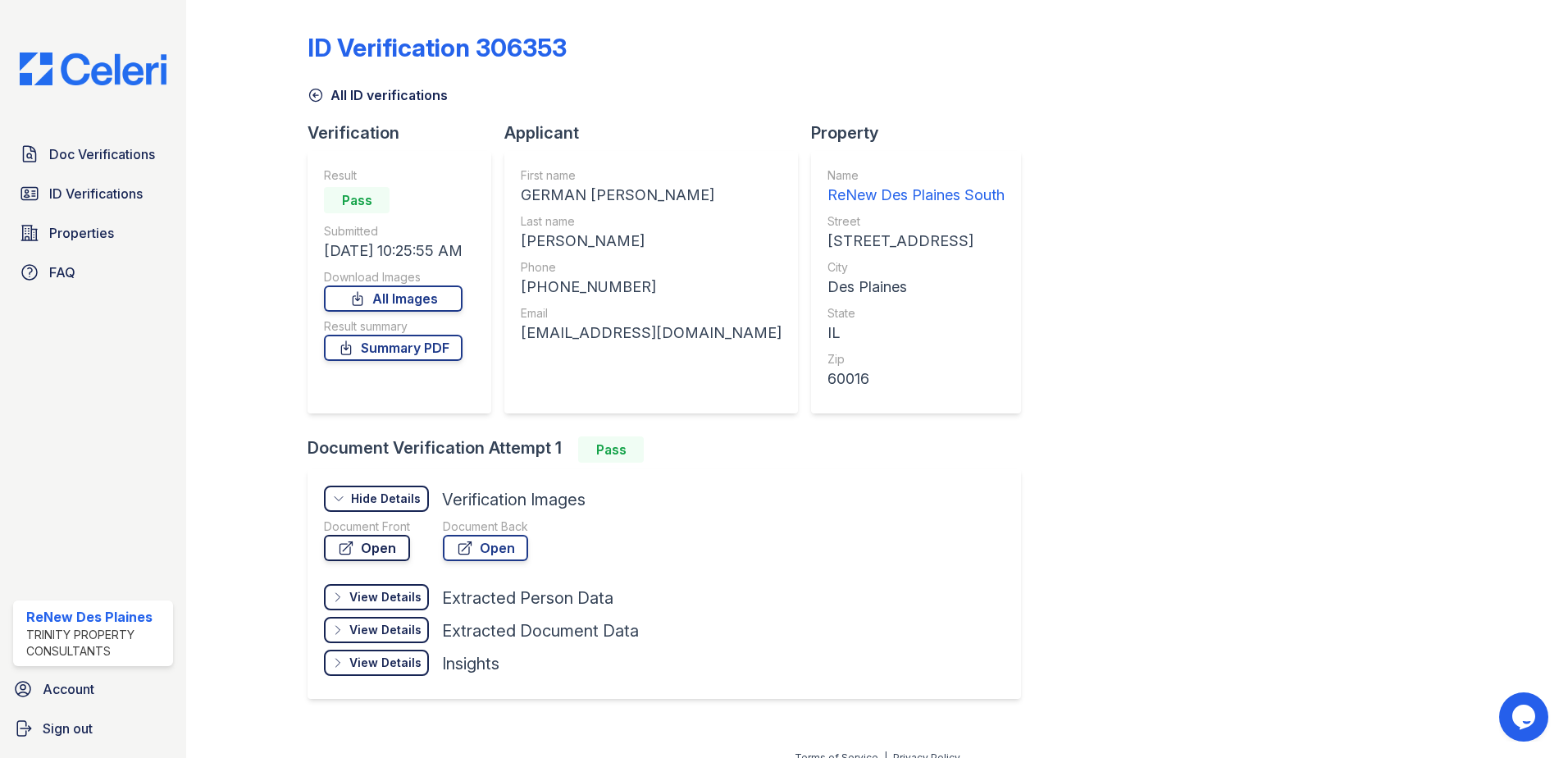
click at [365, 543] on link "Open" at bounding box center [367, 548] width 86 height 26
click at [96, 168] on link "Doc Verifications" at bounding box center [93, 154] width 160 height 32
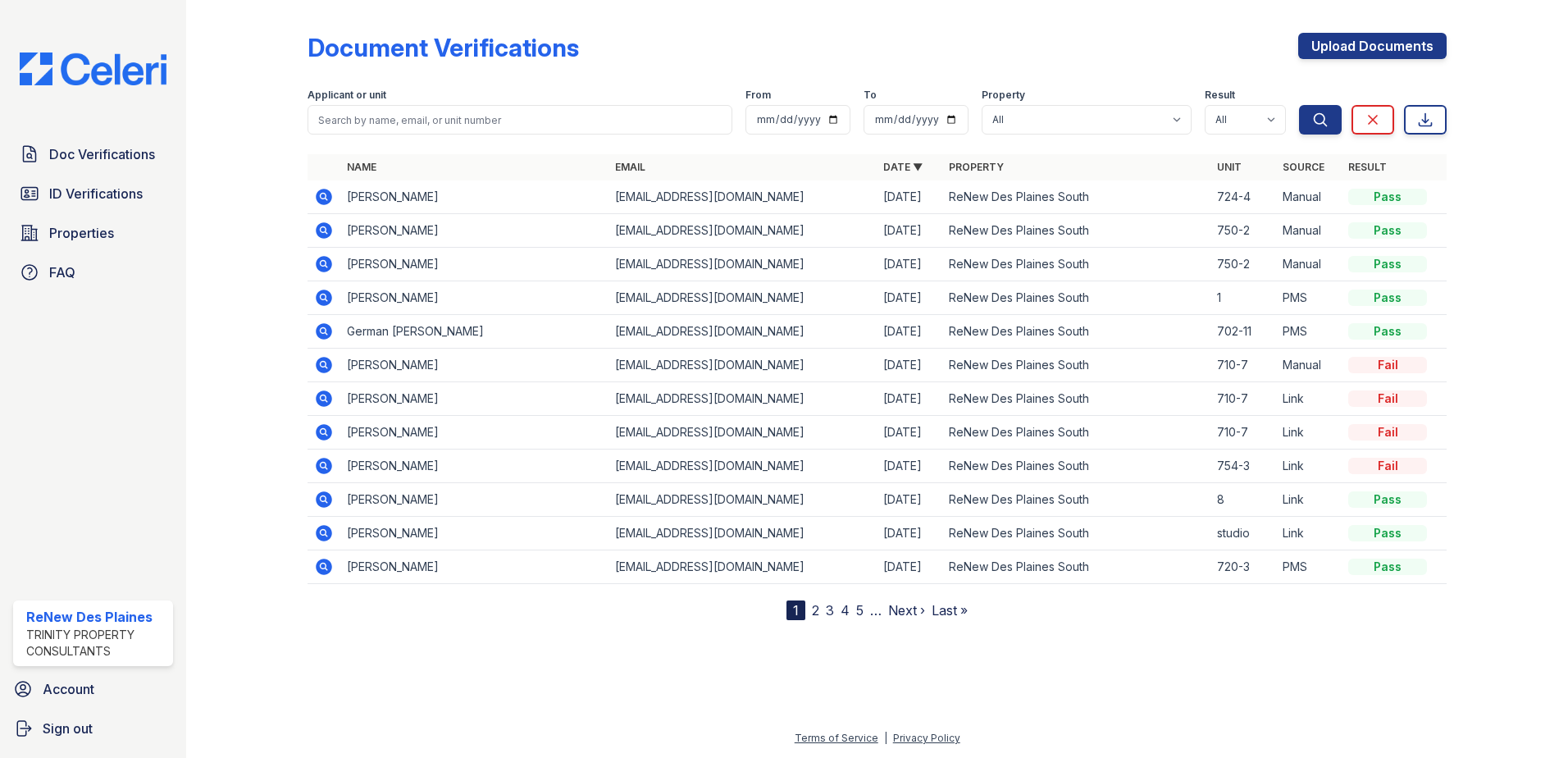
click at [96, 166] on link "Doc Verifications" at bounding box center [93, 154] width 160 height 32
click at [355, 117] on input "search" at bounding box center [520, 120] width 424 height 30
type input "lizana"
click at [1323, 117] on icon "submit" at bounding box center [1321, 119] width 12 height 12
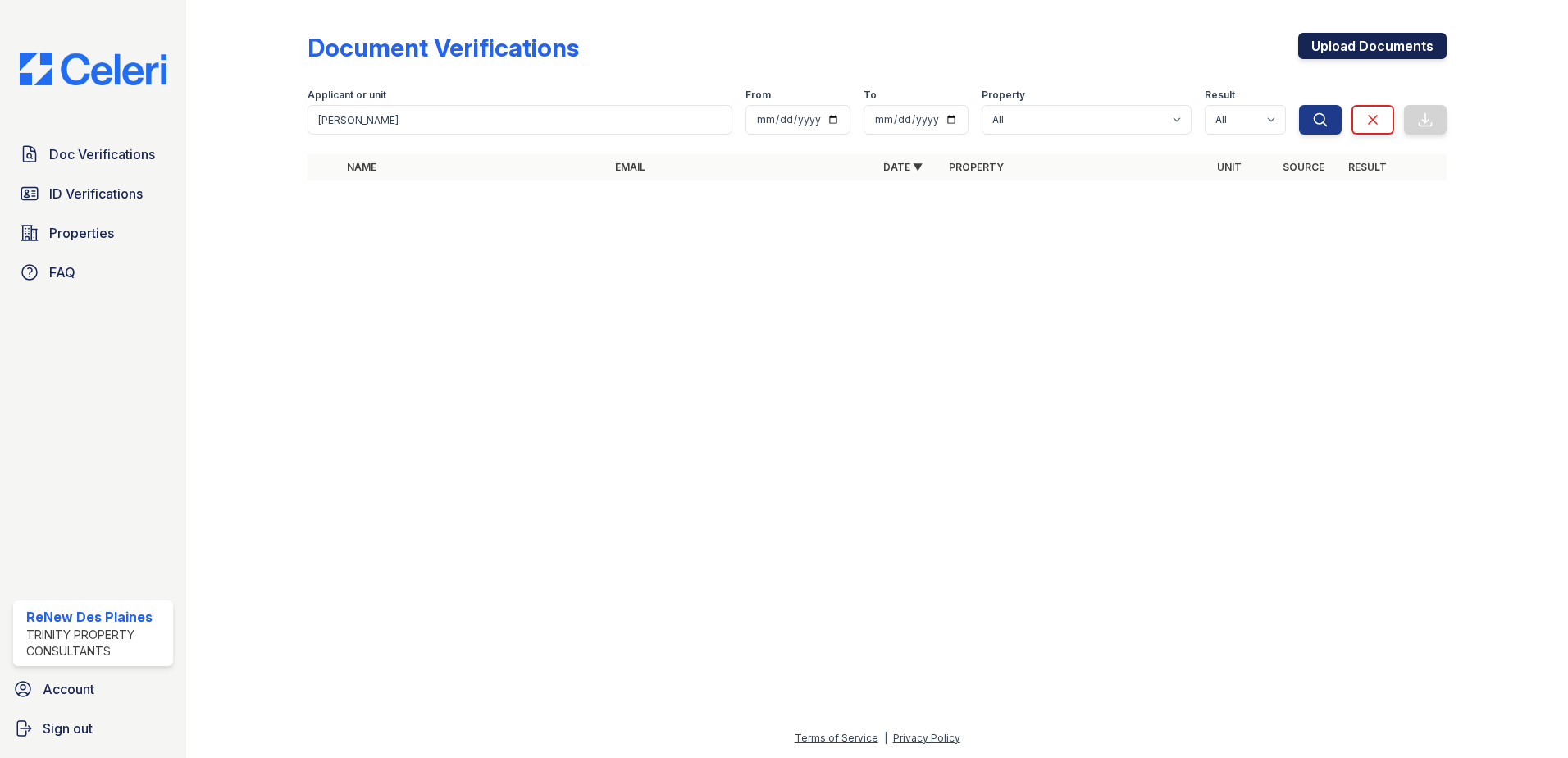
click at [1367, 42] on link "Upload Documents" at bounding box center [1372, 46] width 148 height 26
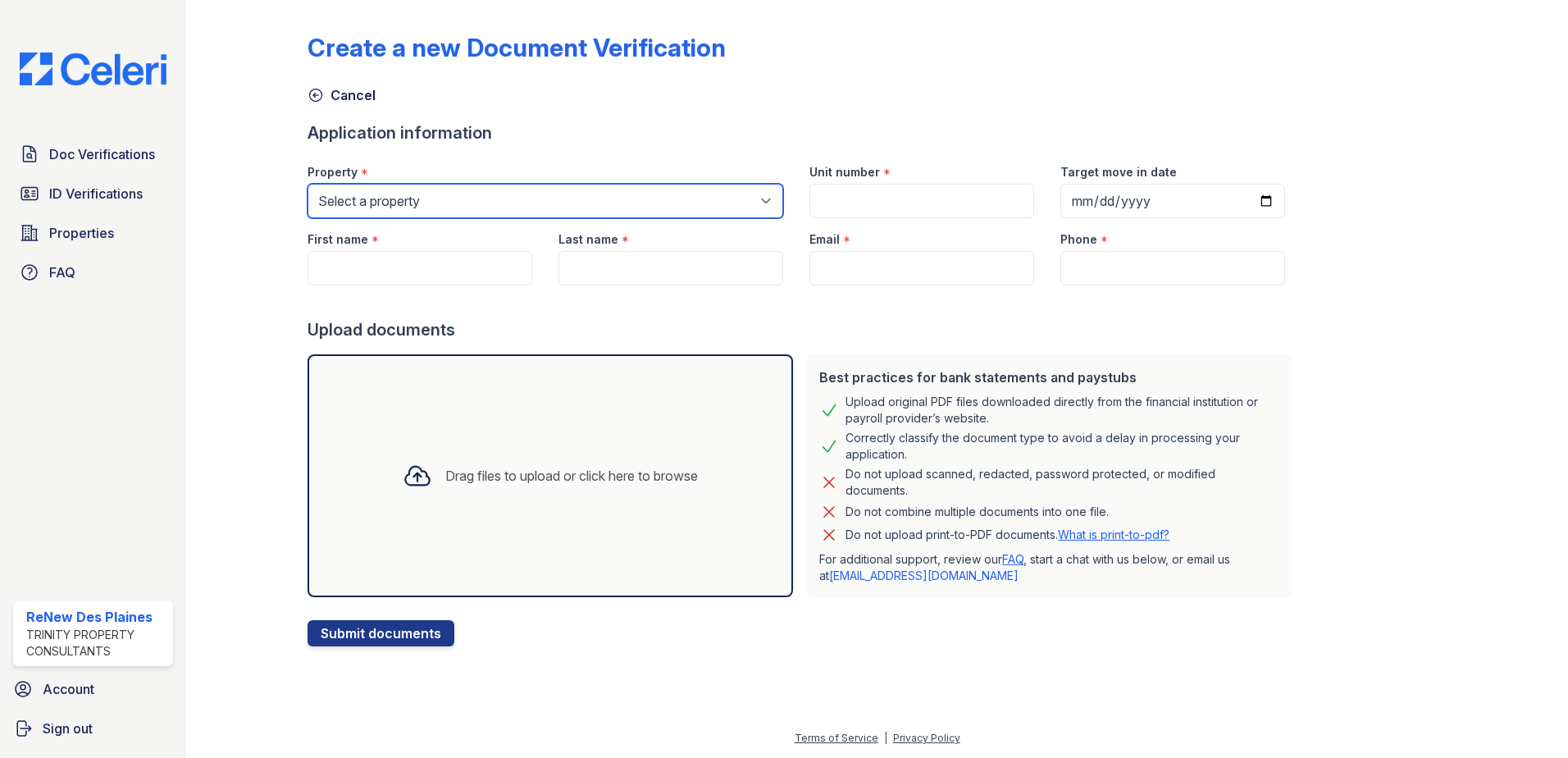
click at [475, 198] on select "Select a property ReNew Des Plaines Apartment Collection ReNew Des Plaines Nort…" at bounding box center [545, 200] width 475 height 34
select select "146"
click at [308, 183] on select "Select a property ReNew Des Plaines Apartment Collection ReNew Des Plaines Nort…" at bounding box center [545, 200] width 475 height 34
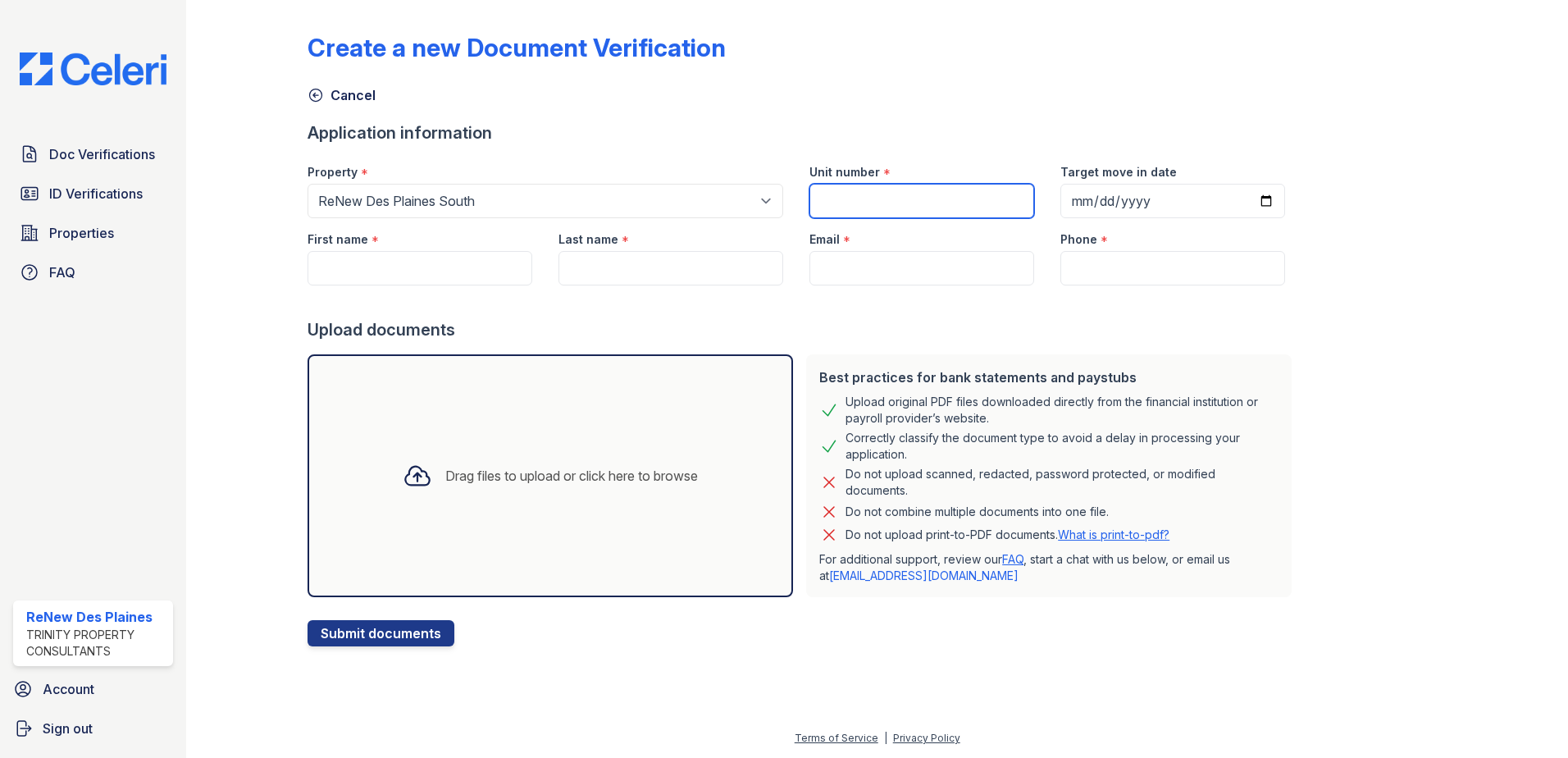
click at [925, 206] on input "Unit number" at bounding box center [922, 200] width 225 height 34
type input "702-7"
click at [1173, 204] on input "Target move in date" at bounding box center [1172, 200] width 225 height 34
click at [1246, 199] on input "Target move in date" at bounding box center [1172, 200] width 225 height 34
click at [1244, 196] on input "Target move in date" at bounding box center [1172, 200] width 225 height 34
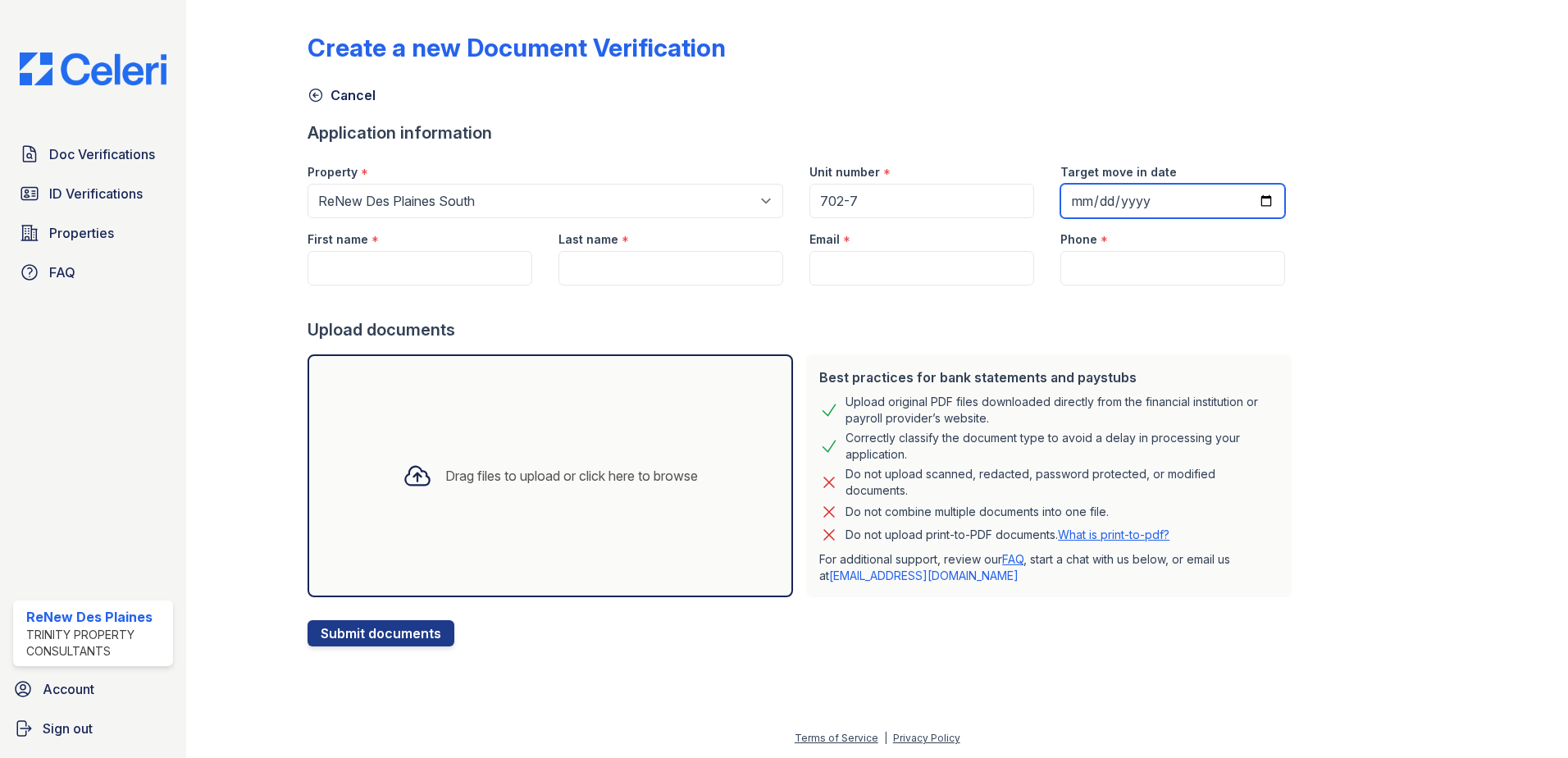
type input "2025-09-23"
click at [415, 270] on input "First name" at bounding box center [420, 268] width 225 height 34
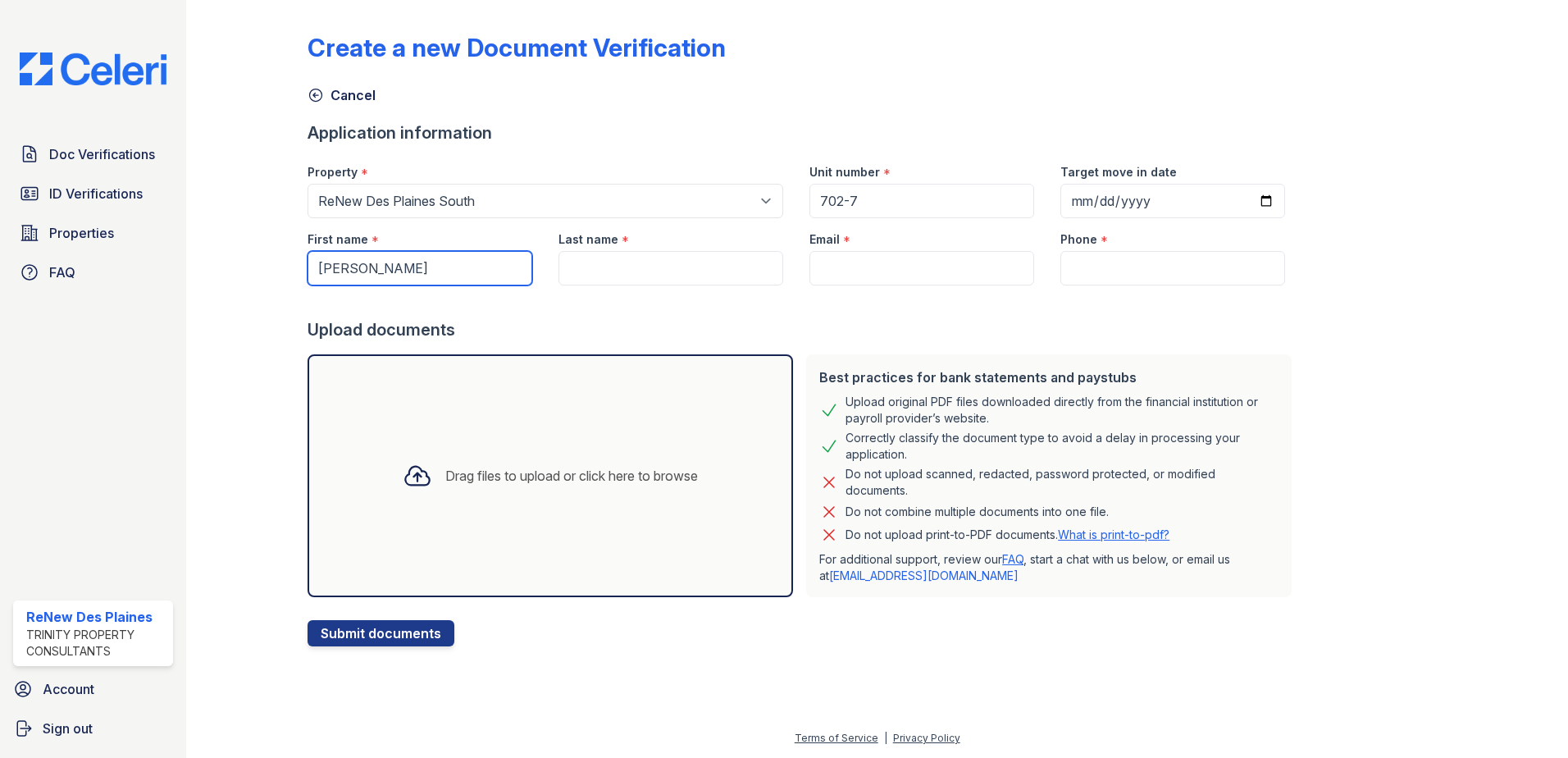
type input "[PERSON_NAME]"
click at [666, 275] on input "Last name" at bounding box center [671, 268] width 225 height 34
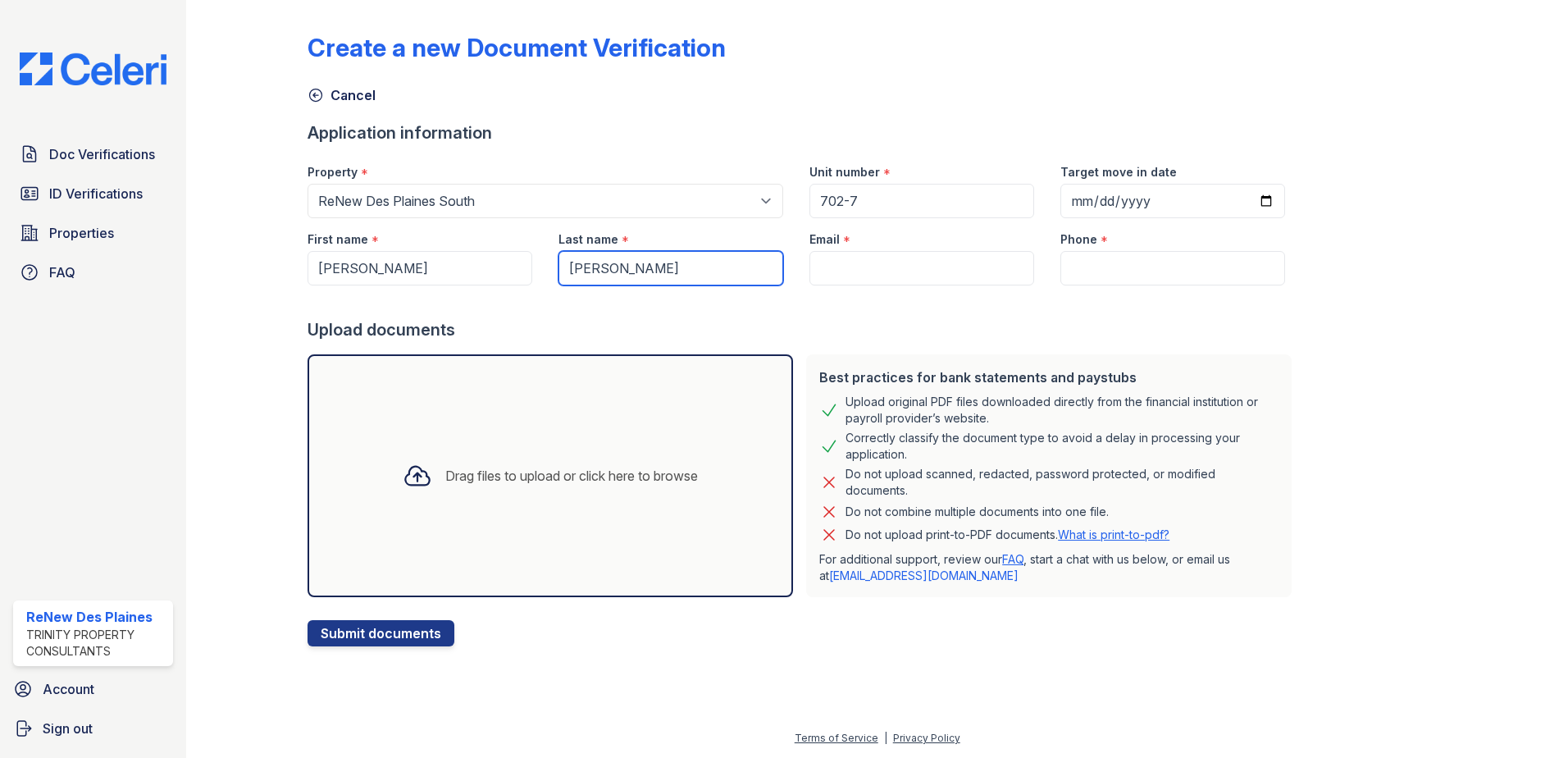
type input "[PERSON_NAME]"
click at [859, 246] on div "Email *" at bounding box center [922, 234] width 225 height 32
click at [854, 267] on input "Email" at bounding box center [922, 268] width 225 height 34
paste input "(773) 580-4110"
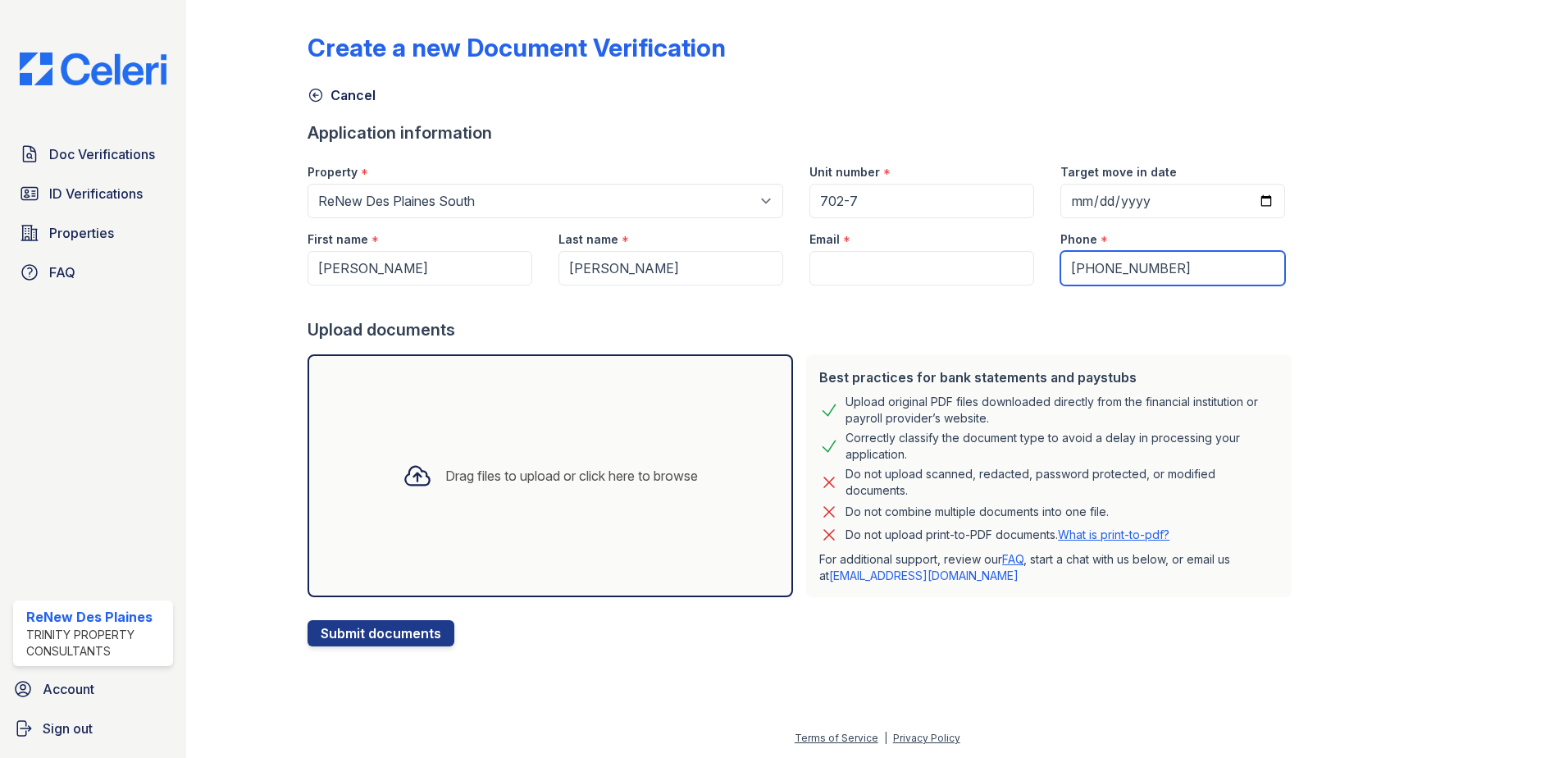
type input "(773) 580-4110"
paste input "[EMAIL_ADDRESS][DOMAIN_NAME]"
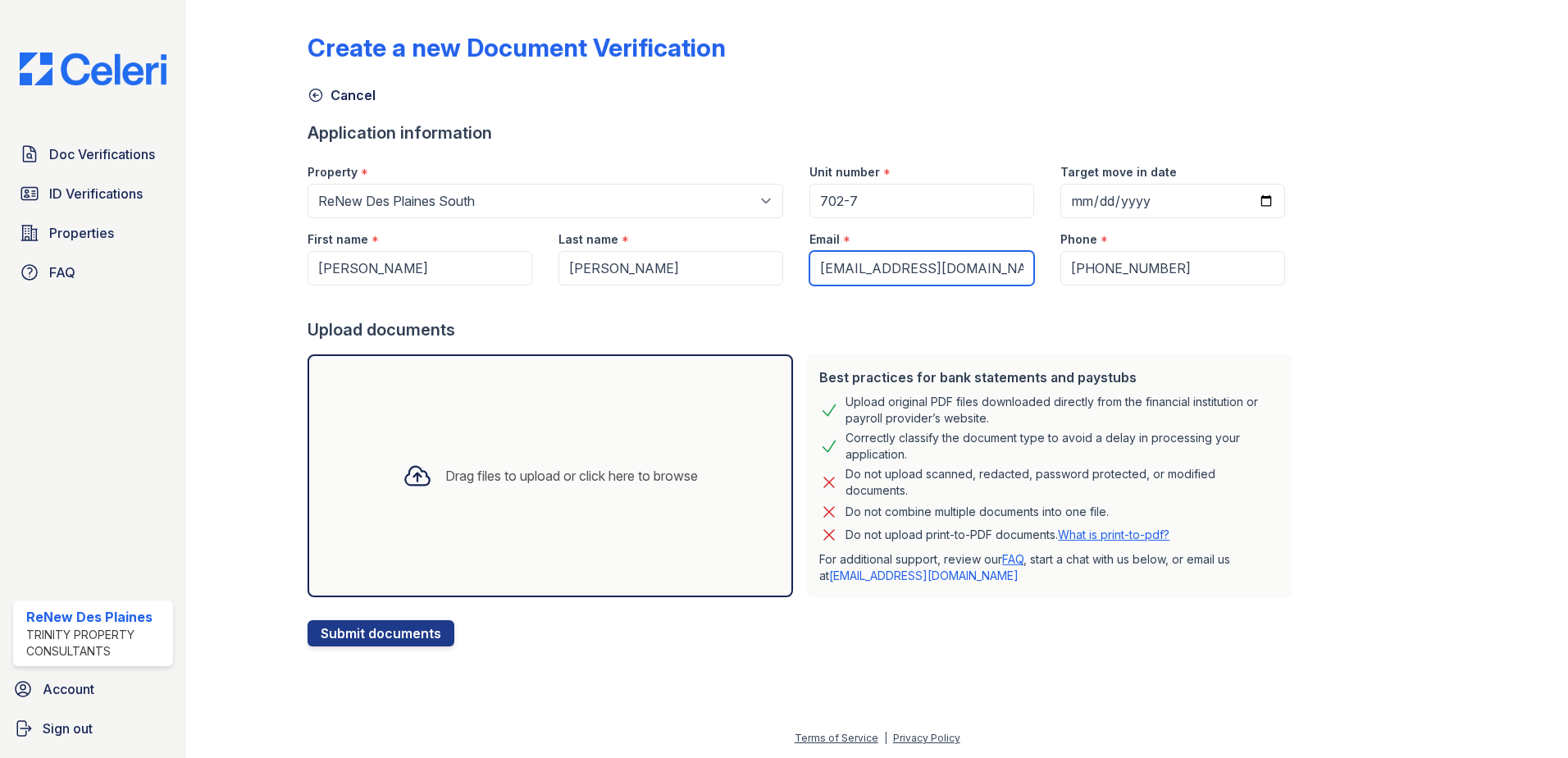
type input "[EMAIL_ADDRESS][DOMAIN_NAME]"
click at [622, 466] on div "Drag files to upload or click here to browse" at bounding box center [572, 476] width 253 height 19
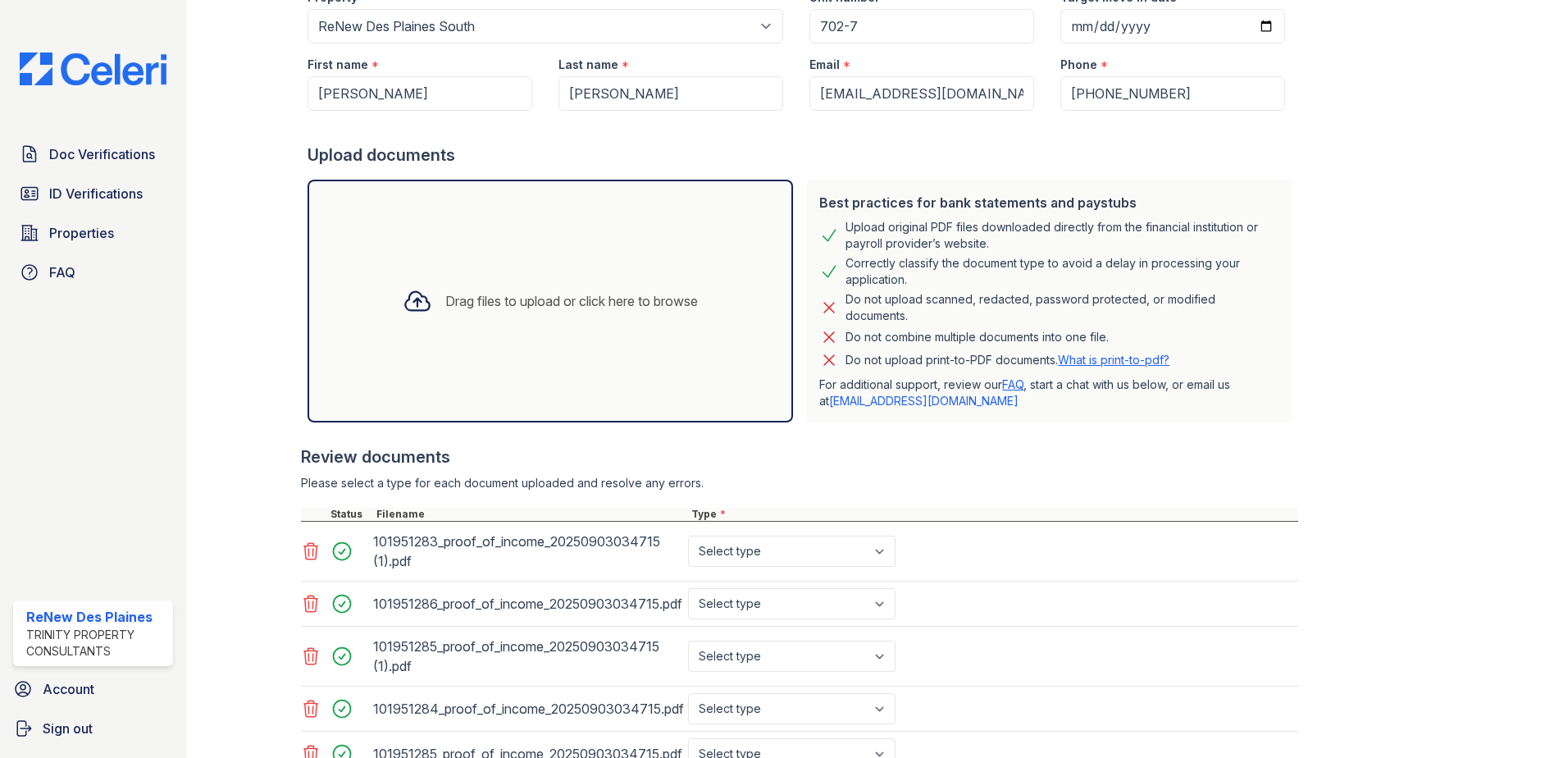
scroll to position [328, 0]
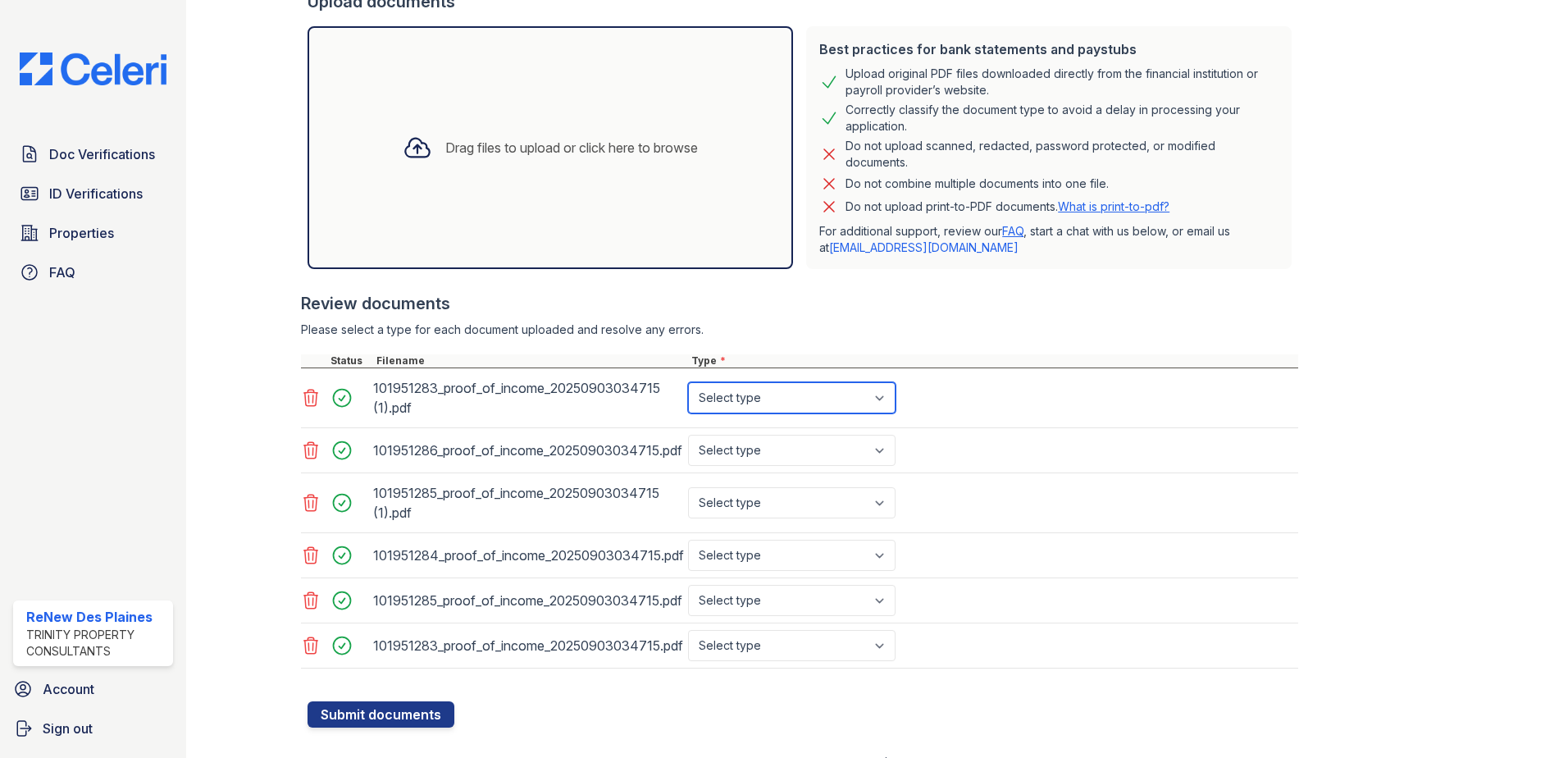
click at [891, 401] on select "Select type Paystub Bank Statement Offer Letter Tax Documents Benefit Award Let…" at bounding box center [792, 398] width 208 height 32
click at [688, 383] on select "Select type Paystub Bank Statement Offer Letter Tax Documents Benefit Award Let…" at bounding box center [792, 398] width 208 height 32
click at [803, 441] on select "Select type Paystub Bank Statement Offer Letter Tax Documents Benefit Award Let…" at bounding box center [792, 451] width 208 height 32
click at [823, 394] on select "Select type Paystub Bank Statement Offer Letter Tax Documents Benefit Award Let…" at bounding box center [792, 398] width 208 height 32
select select "paystub"
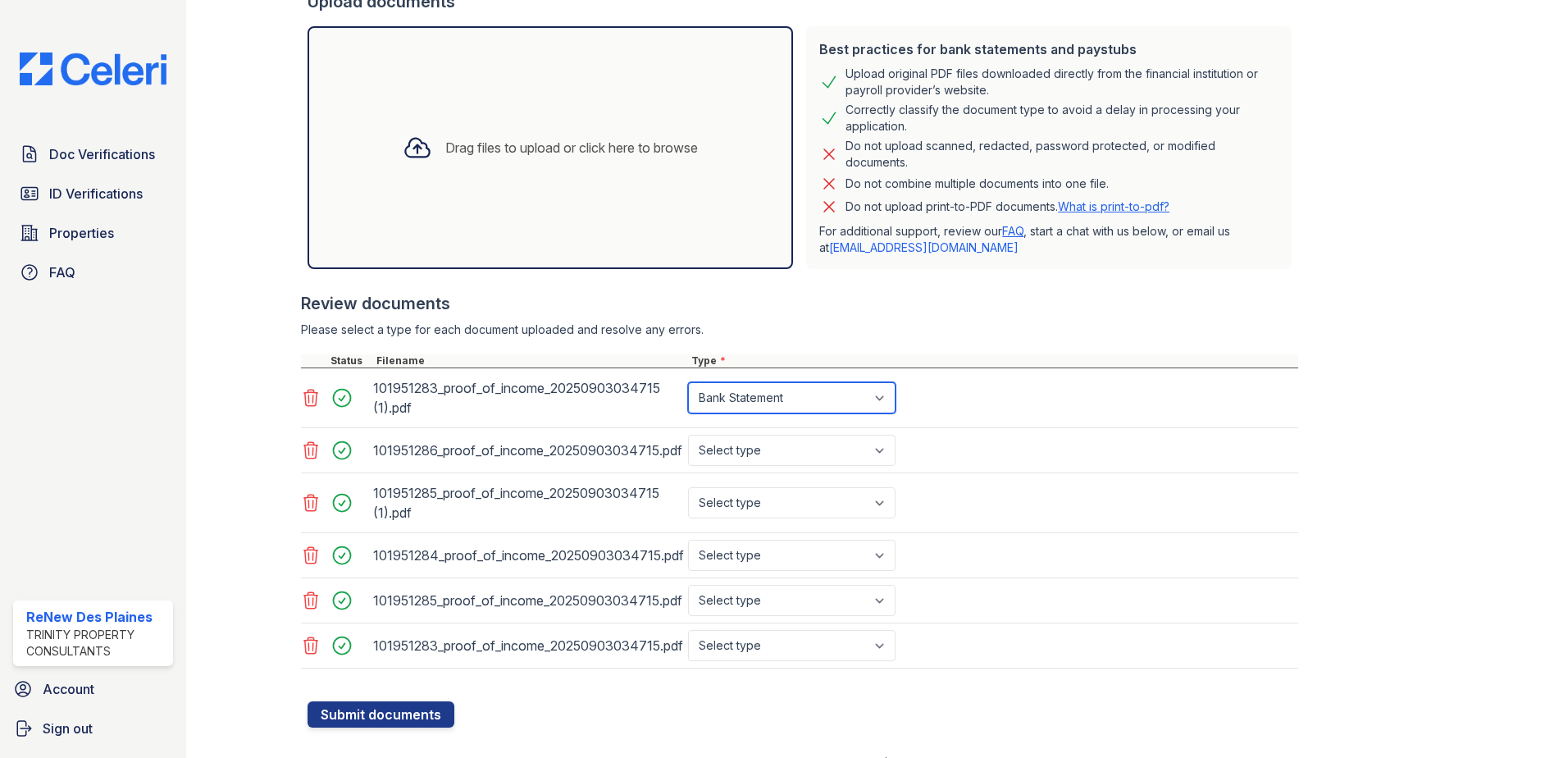
click at [688, 383] on select "Select type Paystub Bank Statement Offer Letter Tax Documents Benefit Award Let…" at bounding box center [792, 398] width 208 height 32
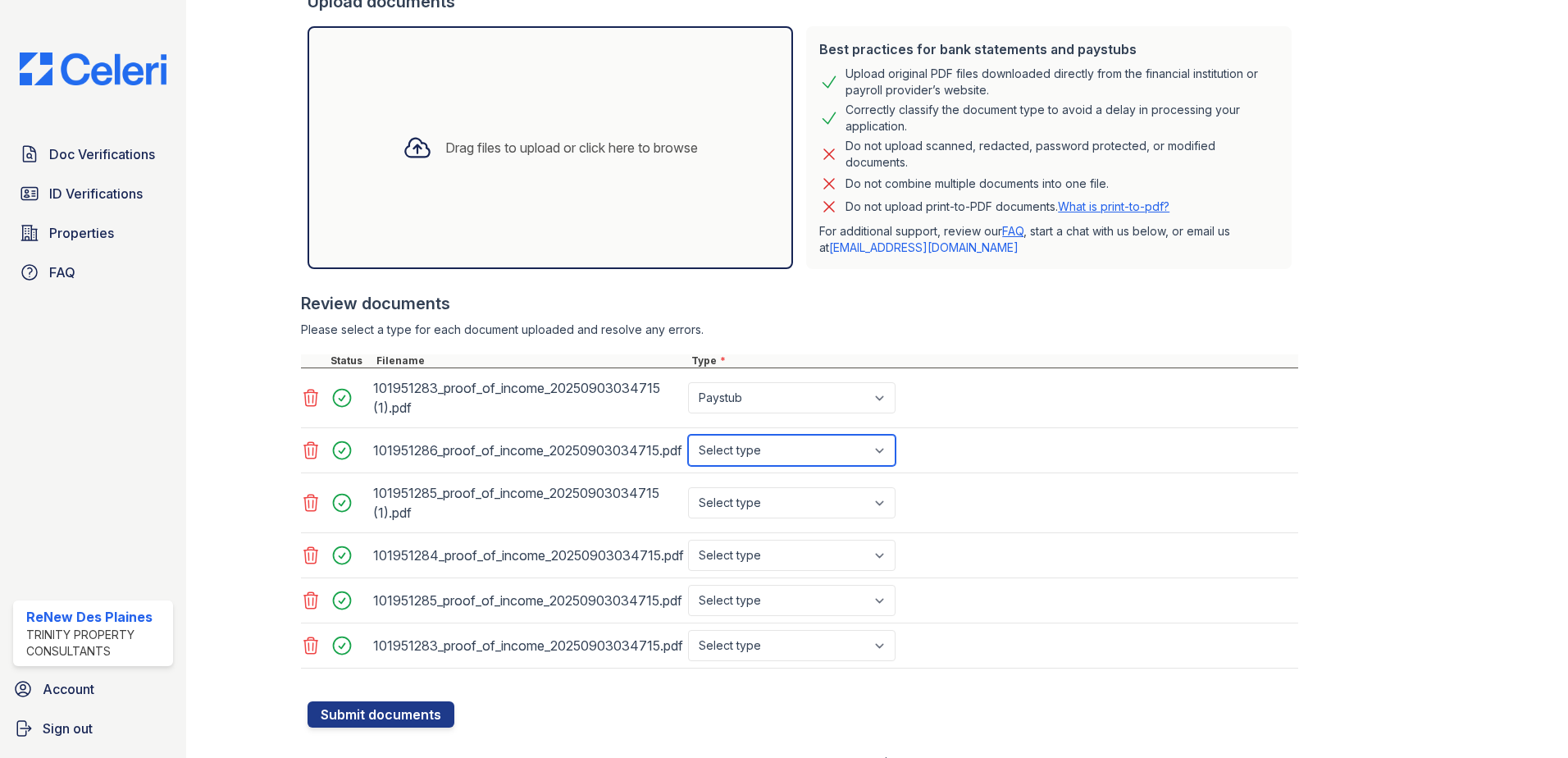
click at [753, 447] on select "Select type Paystub Bank Statement Offer Letter Tax Documents Benefit Award Let…" at bounding box center [792, 451] width 208 height 32
select select "bank_statement"
click at [688, 435] on select "Select type Paystub Bank Statement Offer Letter Tax Documents Benefit Award Let…" at bounding box center [792, 451] width 208 height 32
click at [755, 501] on select "Select type Paystub Bank Statement Offer Letter Tax Documents Benefit Award Let…" at bounding box center [792, 503] width 208 height 32
select select "bank_statement"
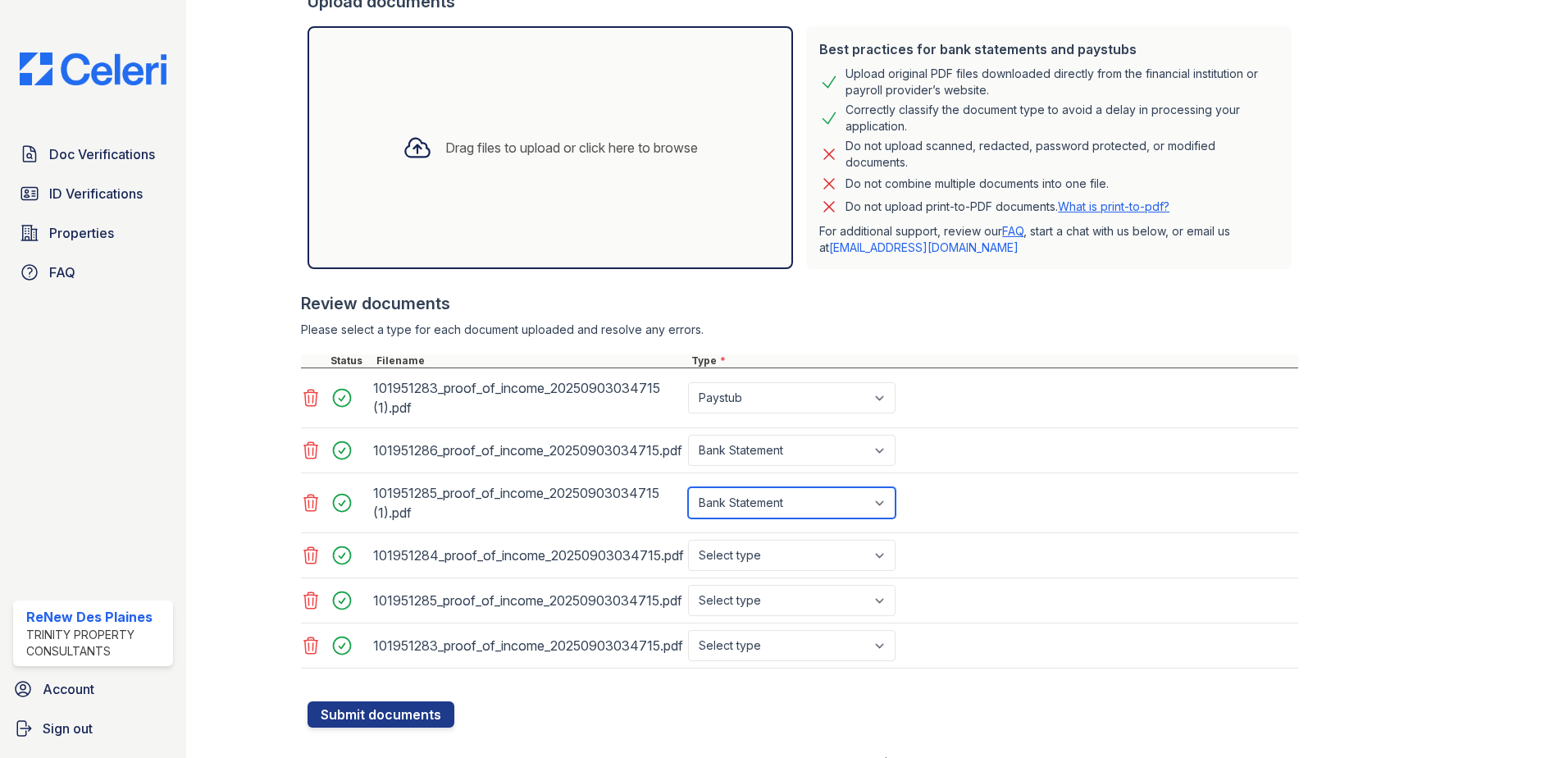
click at [688, 487] on select "Select type Paystub Bank Statement Offer Letter Tax Documents Benefit Award Let…" at bounding box center [792, 503] width 208 height 32
click at [746, 558] on select "Select type Paystub Bank Statement Offer Letter Tax Documents Benefit Award Let…" at bounding box center [792, 555] width 208 height 32
select select "bank_statement"
click at [688, 540] on select "Select type Paystub Bank Statement Offer Letter Tax Documents Benefit Award Let…" at bounding box center [792, 555] width 208 height 32
click at [763, 598] on select "Select type Paystub Bank Statement Offer Letter Tax Documents Benefit Award Let…" at bounding box center [792, 601] width 208 height 32
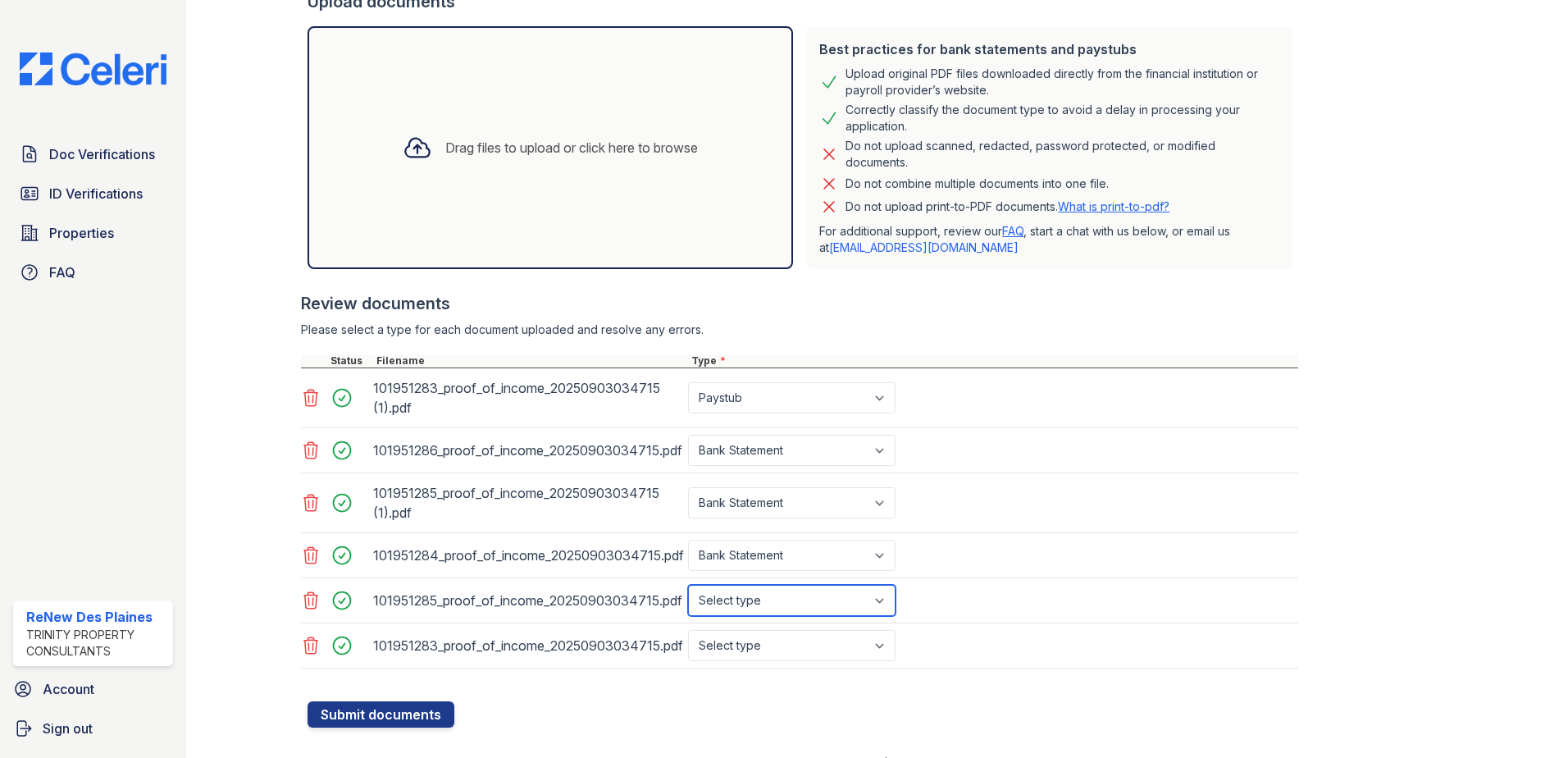
click at [688, 585] on select "Select type Paystub Bank Statement Offer Letter Tax Documents Benefit Award Let…" at bounding box center [792, 601] width 208 height 32
click at [791, 610] on select "Select type Paystub Bank Statement Offer Letter Tax Documents Benefit Award Let…" at bounding box center [792, 601] width 208 height 32
select select "bank_statement"
click at [688, 585] on select "Select type Paystub Bank Statement Offer Letter Tax Documents Benefit Award Let…" at bounding box center [792, 601] width 208 height 32
click at [773, 647] on select "Select type Paystub Bank Statement Offer Letter Tax Documents Benefit Award Let…" at bounding box center [792, 646] width 208 height 32
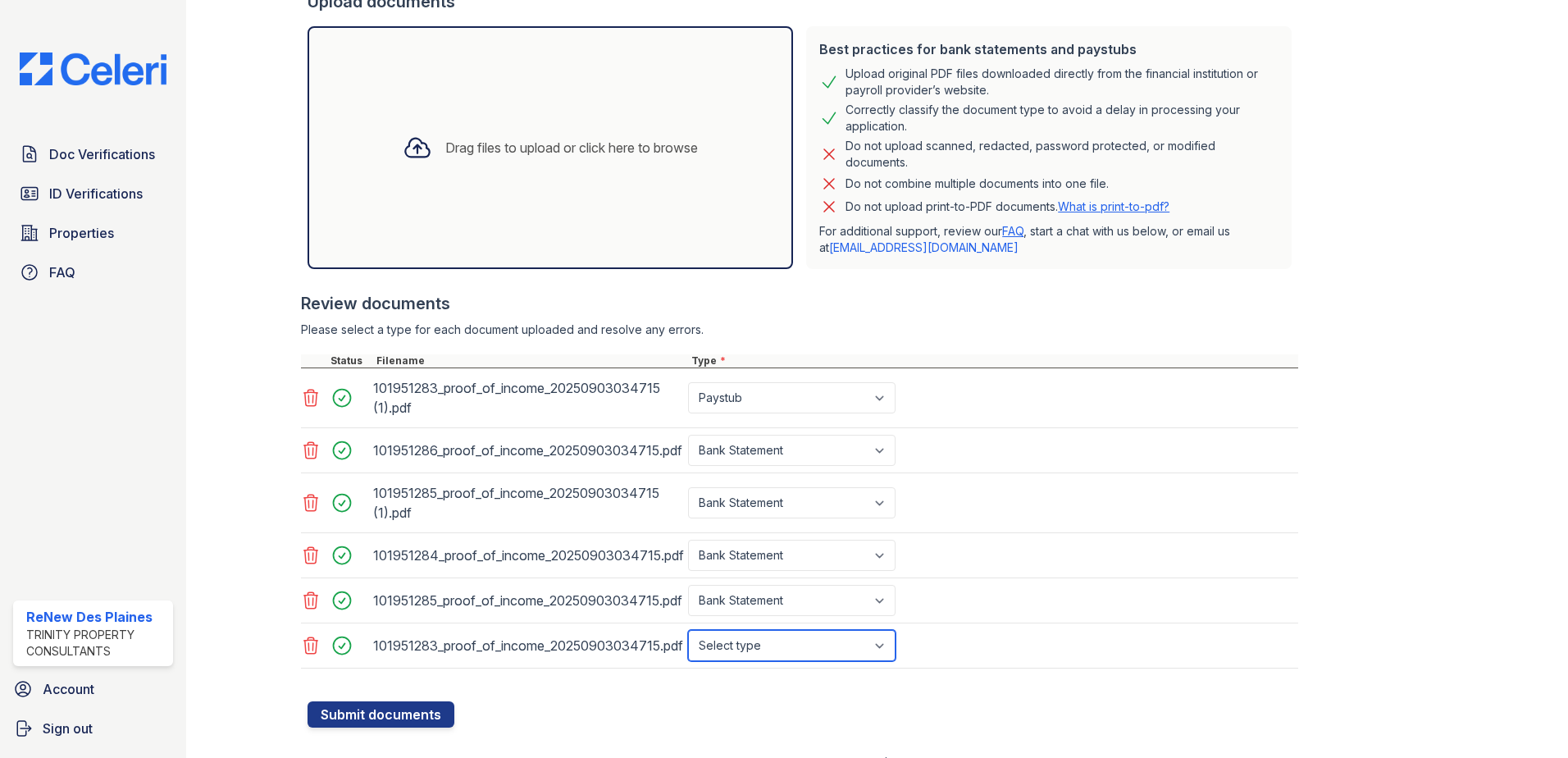
select select "bank_statement"
click at [688, 630] on select "Select type Paystub Bank Statement Offer Letter Tax Documents Benefit Award Let…" at bounding box center [792, 646] width 208 height 32
click at [399, 712] on button "Submit documents" at bounding box center [381, 715] width 146 height 26
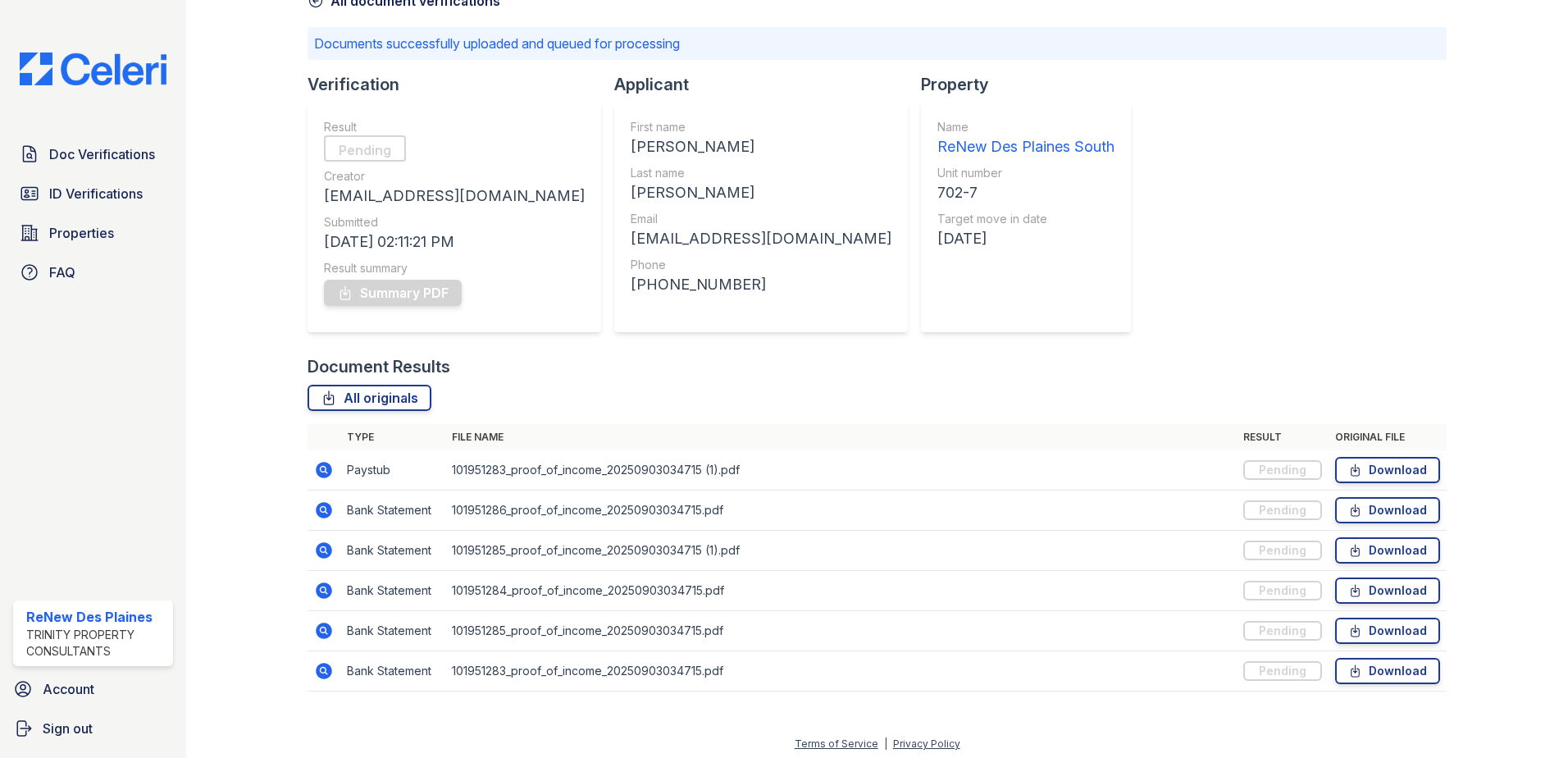
scroll to position [100, 0]
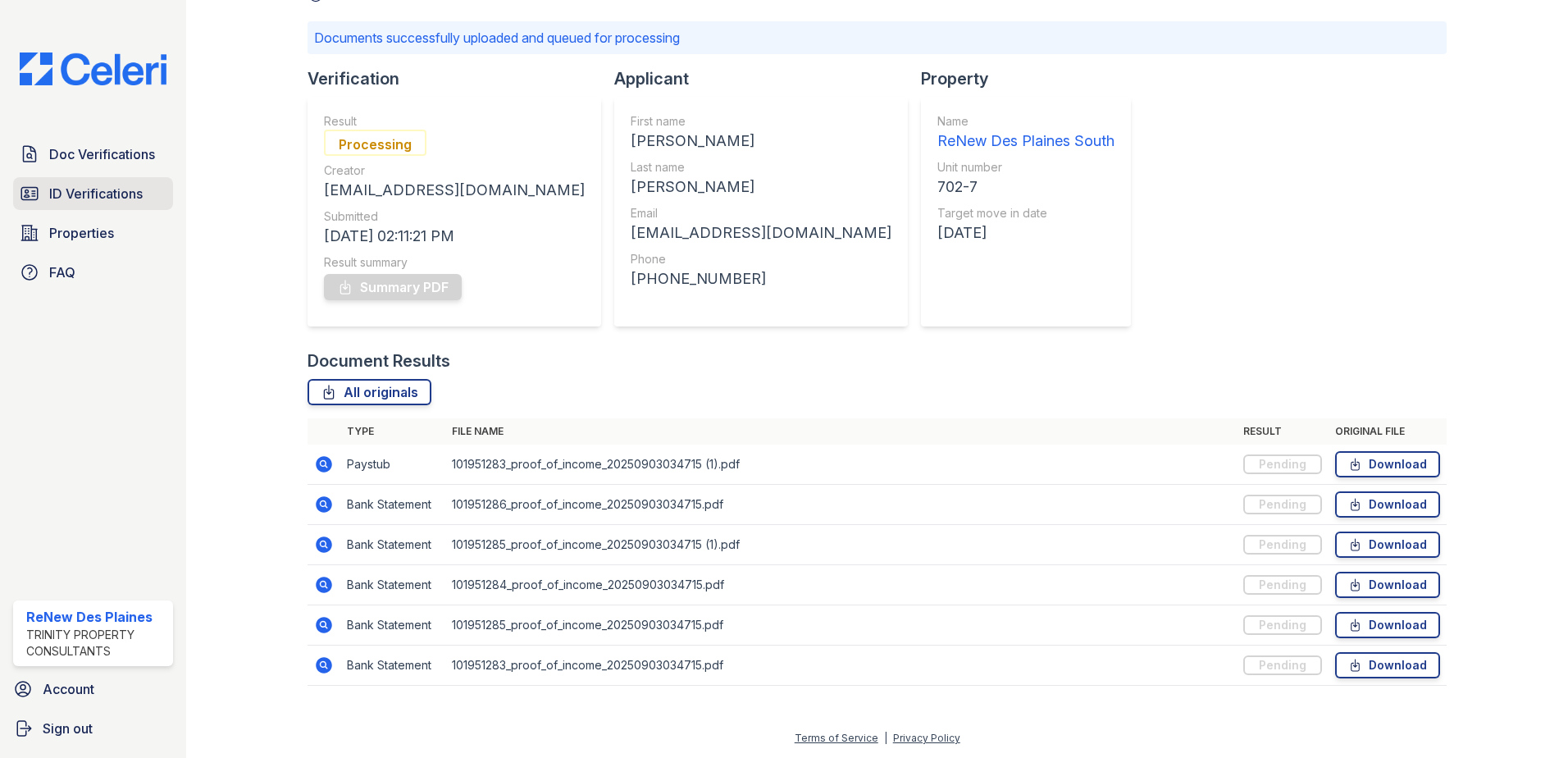
click at [110, 191] on span "ID Verifications" at bounding box center [96, 193] width 94 height 19
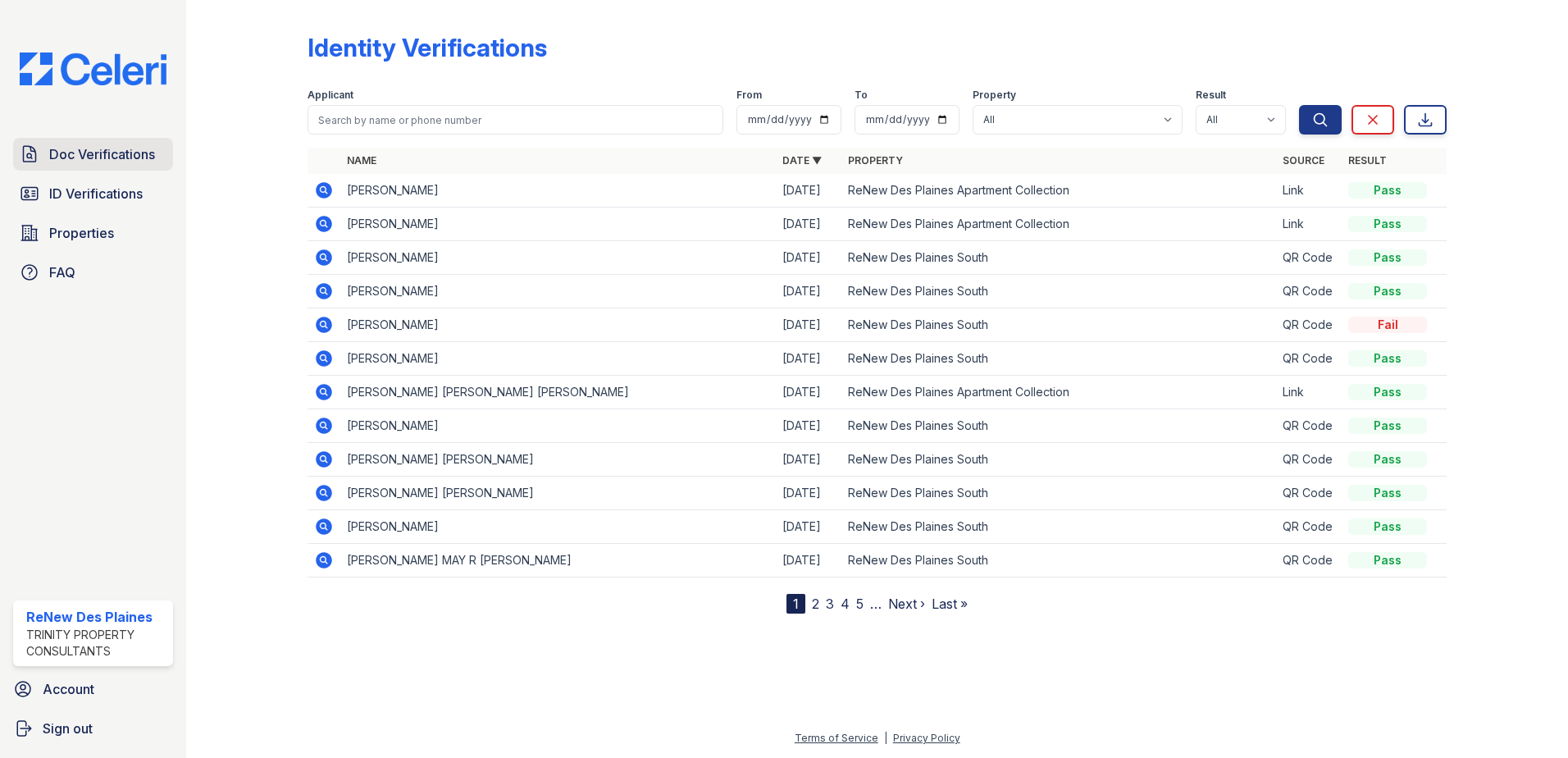
click at [114, 150] on span "Doc Verifications" at bounding box center [102, 154] width 106 height 19
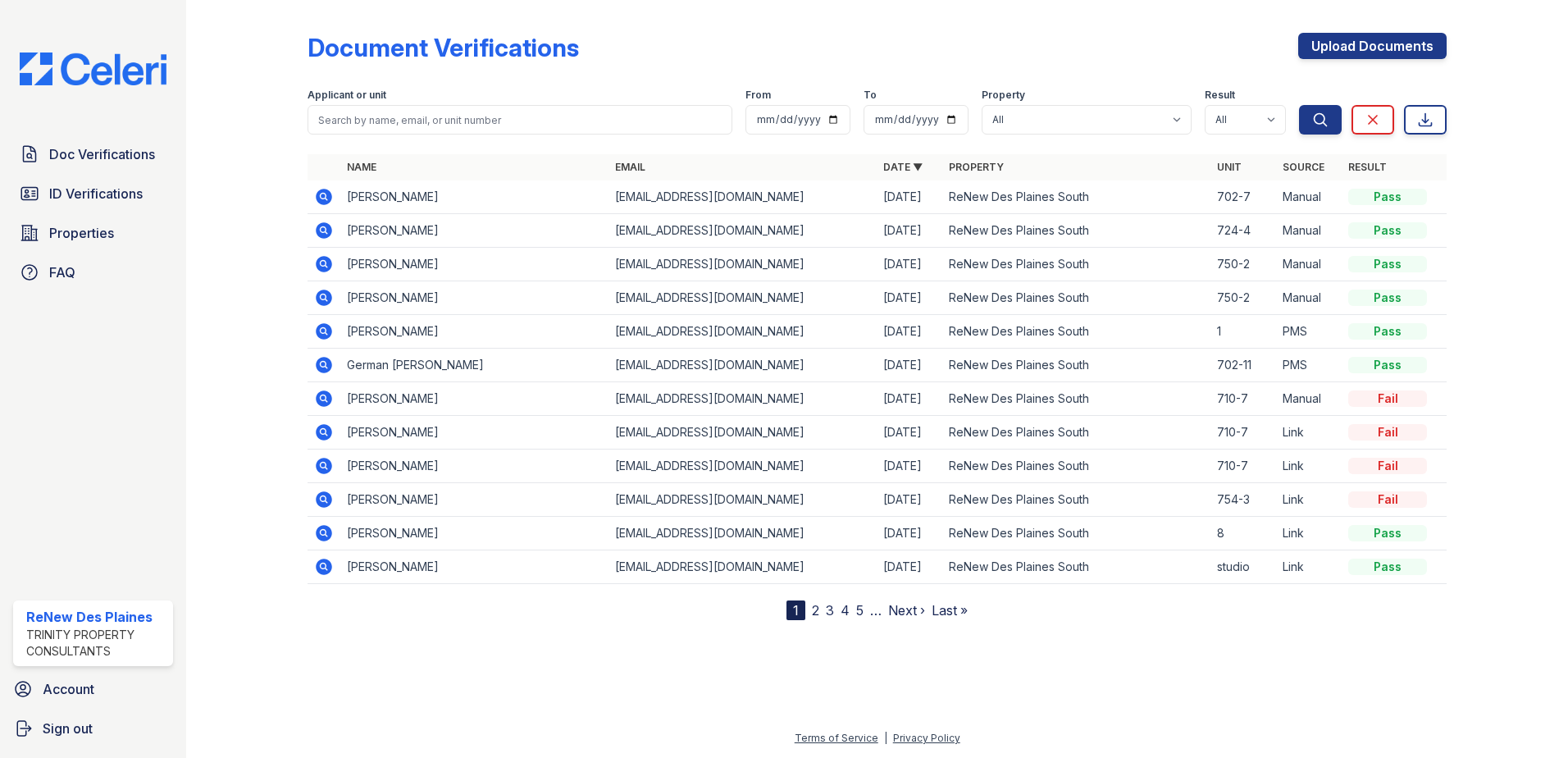
click at [114, 150] on span "Doc Verifications" at bounding box center [102, 154] width 106 height 19
click at [321, 200] on icon at bounding box center [324, 197] width 17 height 17
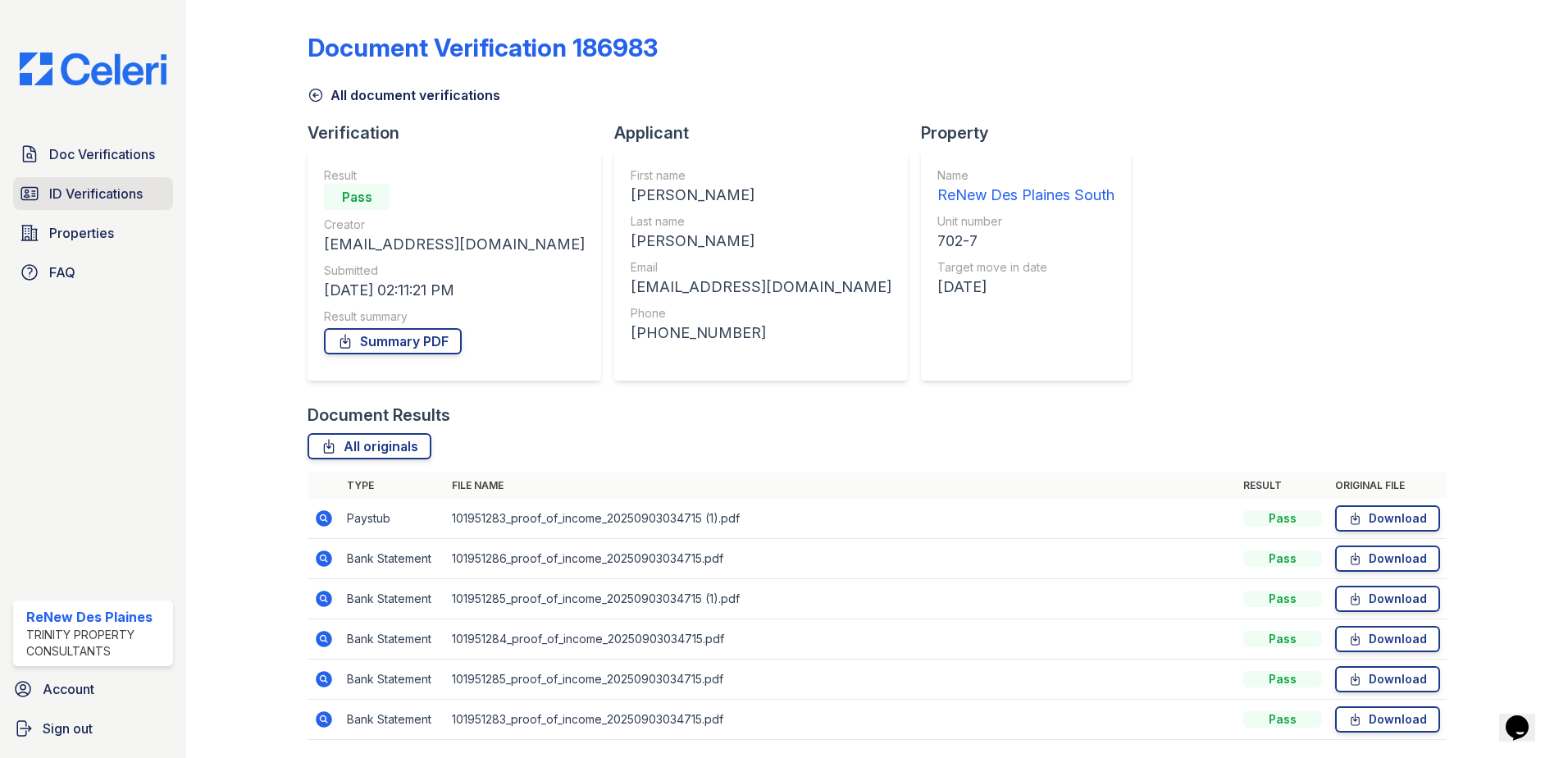
click at [128, 195] on span "ID Verifications" at bounding box center [96, 193] width 94 height 19
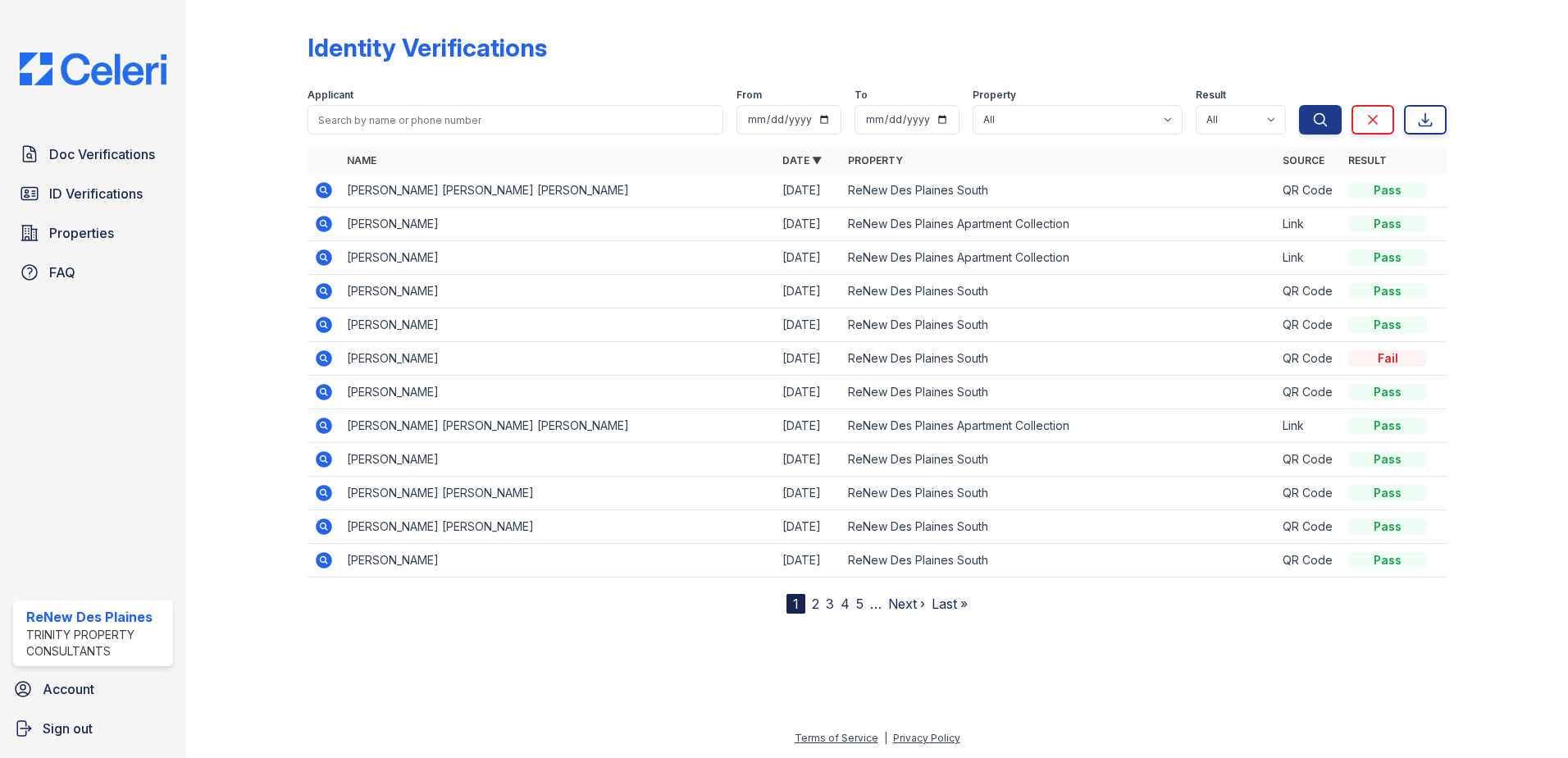
click at [128, 195] on span "ID Verifications" at bounding box center [96, 193] width 94 height 19
